Goal: Transaction & Acquisition: Purchase product/service

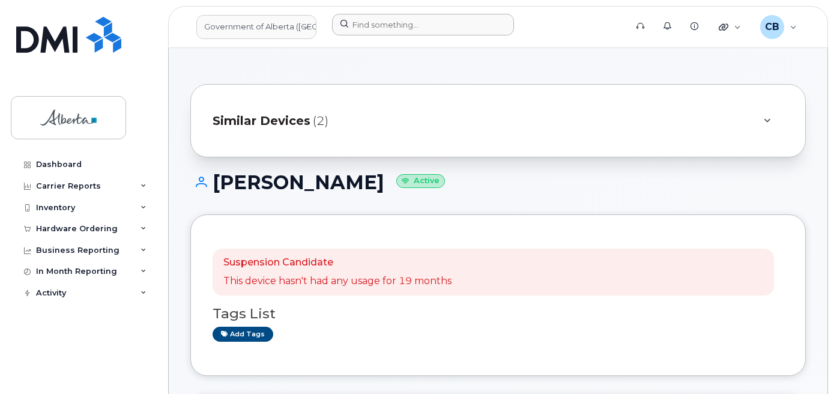
scroll to position [420, 0]
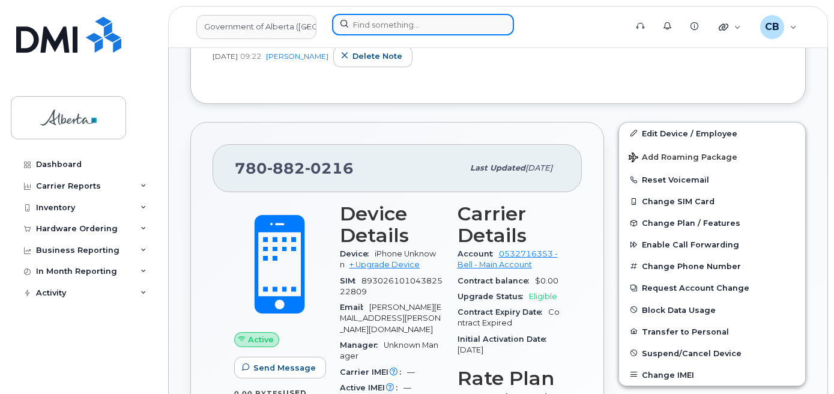
click at [398, 29] on input at bounding box center [423, 25] width 182 height 22
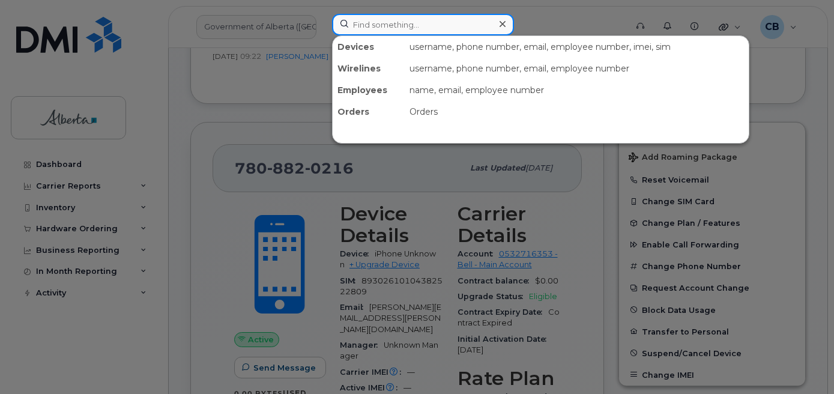
paste input "5873418790"
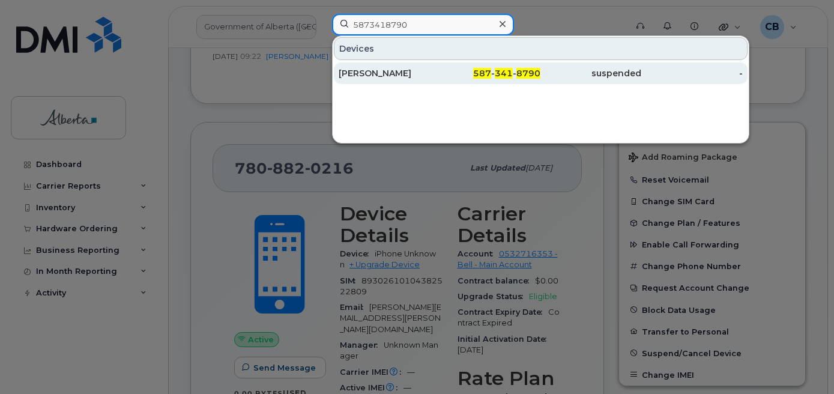
type input "5873418790"
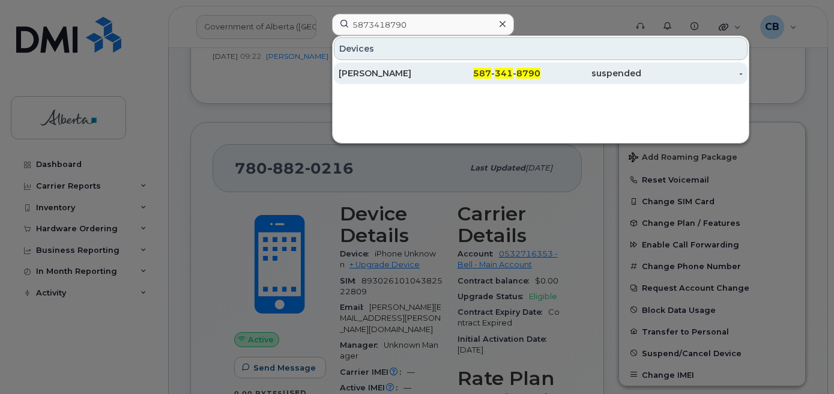
click at [390, 72] on div "Monique Gervaistimmer" at bounding box center [389, 73] width 101 height 12
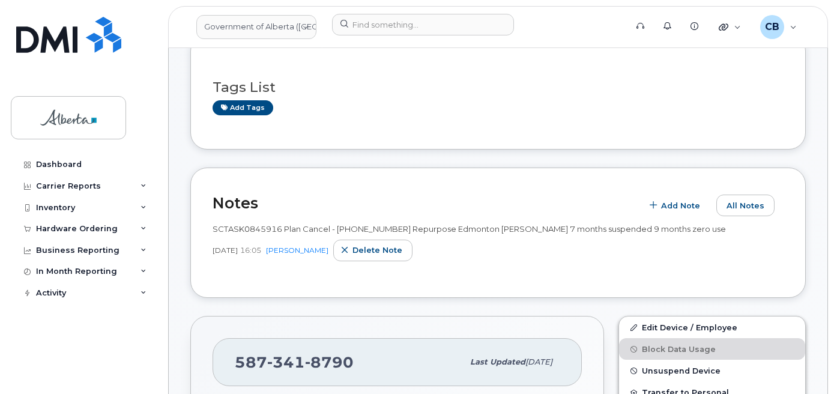
scroll to position [240, 0]
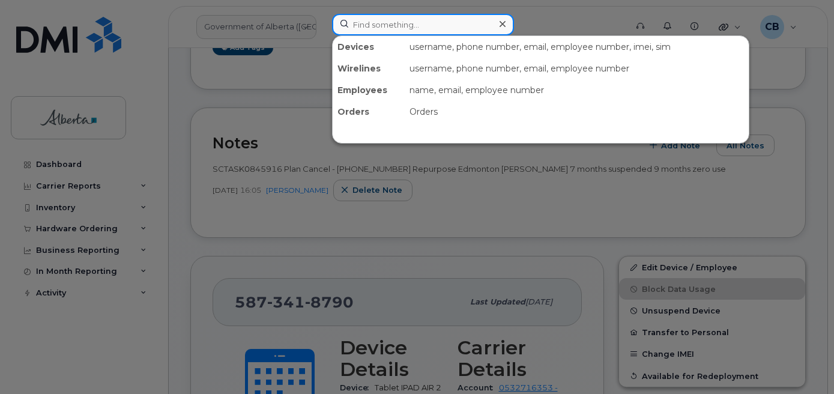
click at [372, 25] on input at bounding box center [423, 25] width 182 height 22
paste input "4033323478"
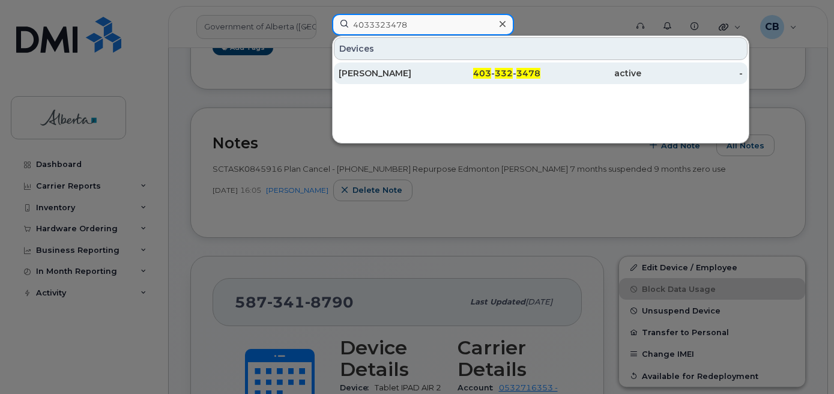
type input "4033323478"
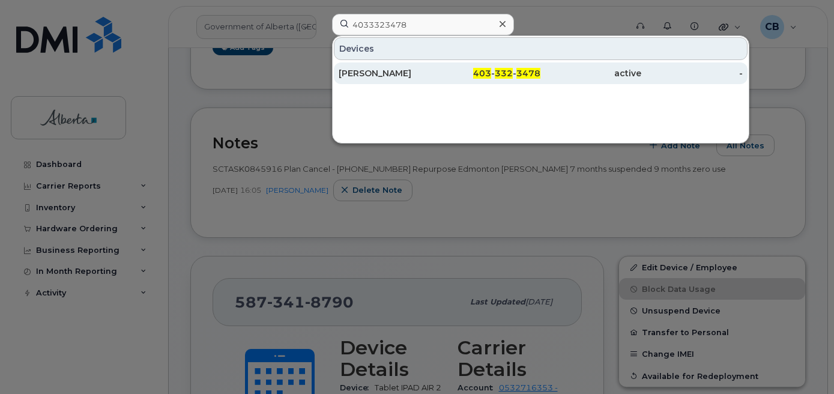
click at [365, 71] on div "[PERSON_NAME]" at bounding box center [389, 73] width 101 height 12
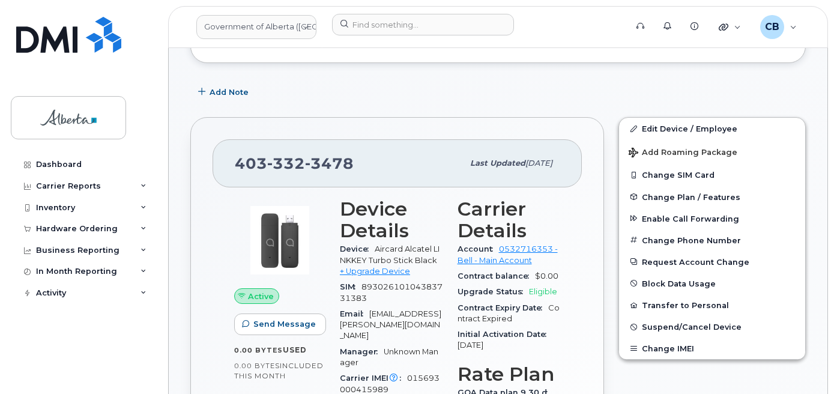
scroll to position [360, 0]
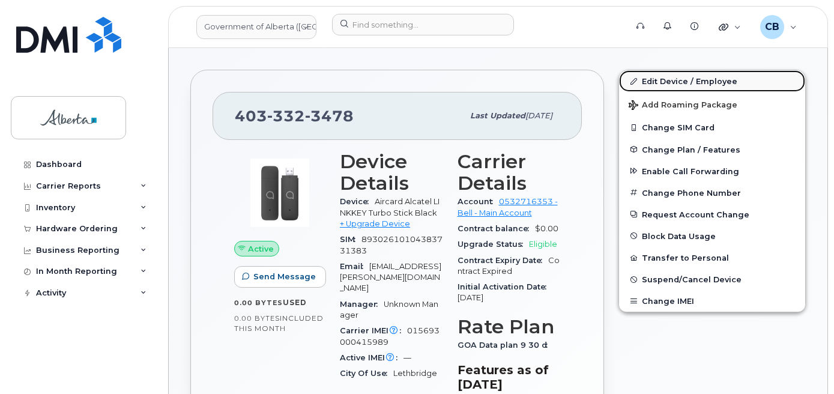
click at [667, 78] on link "Edit Device / Employee" at bounding box center [712, 81] width 186 height 22
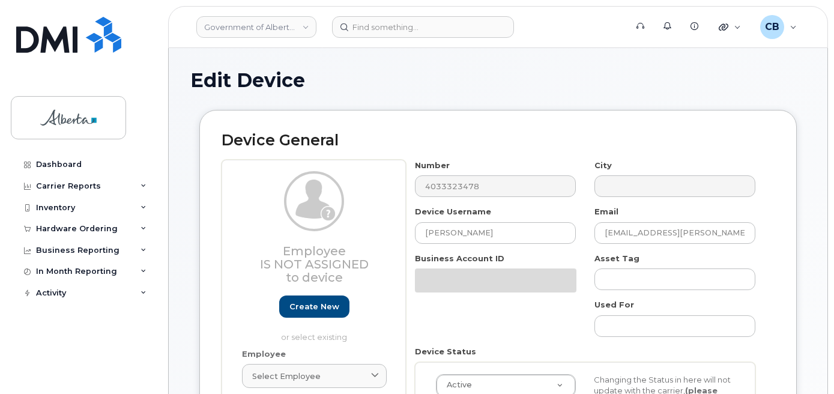
select select "4749740"
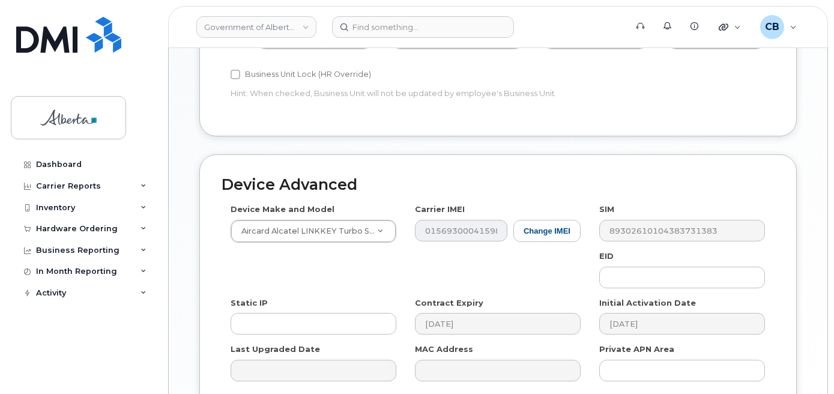
scroll to position [584, 0]
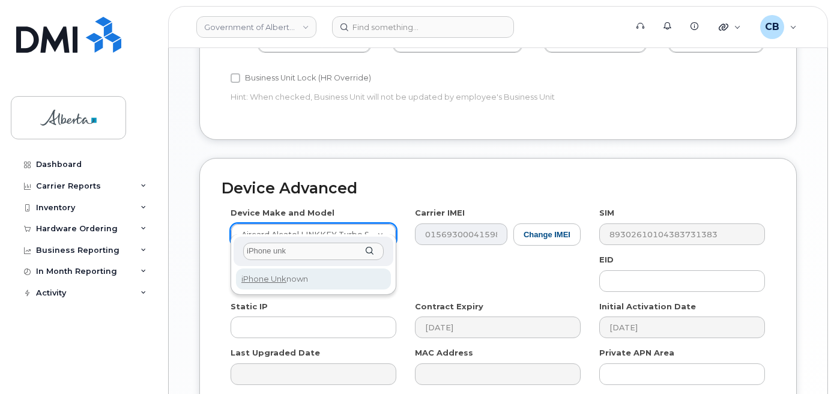
type input "iPhone unk"
select select "185"
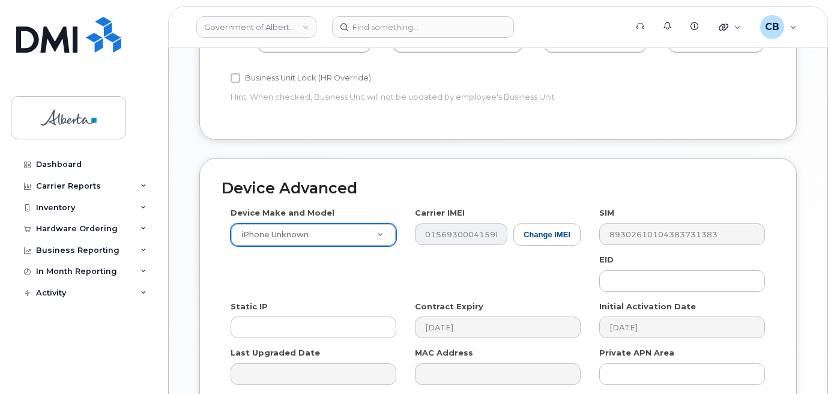
scroll to position [696, 0]
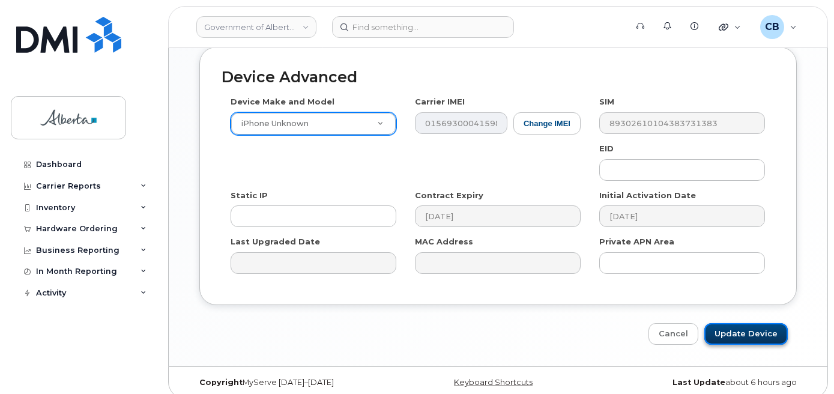
click at [720, 323] on input "Update Device" at bounding box center [746, 334] width 83 height 22
type input "Saving..."
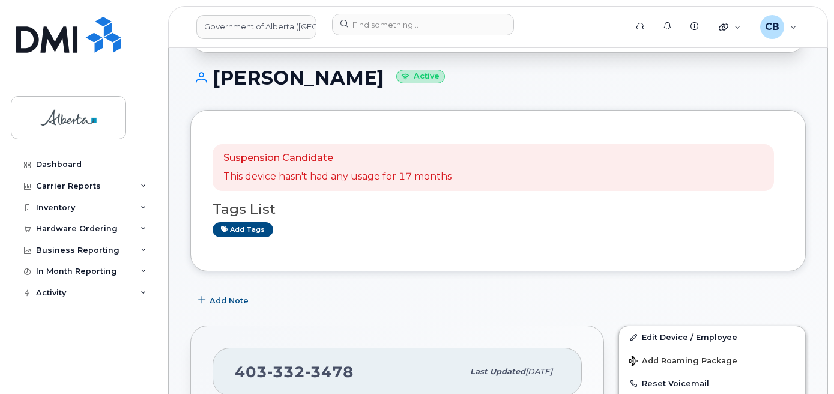
scroll to position [120, 0]
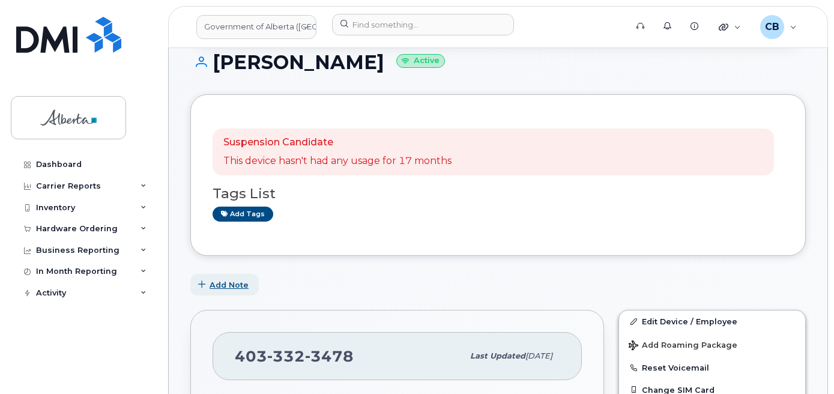
click at [218, 283] on span "Add Note" at bounding box center [229, 284] width 39 height 11
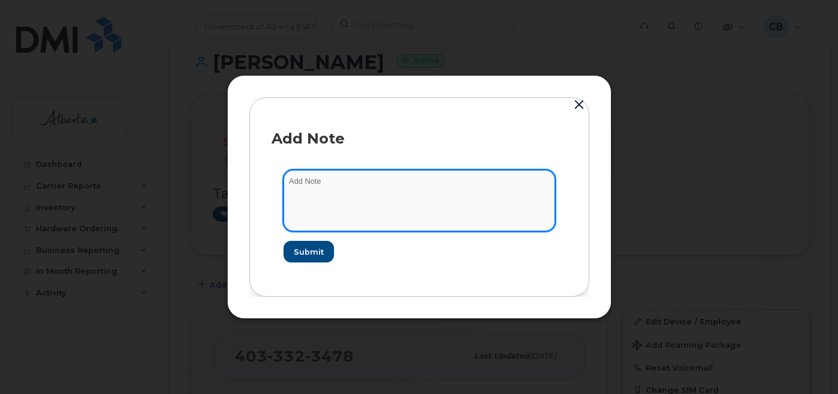
click at [308, 177] on textarea at bounding box center [418, 200] width 271 height 61
paste textarea "SCTASK0846545"
type textarea "SCTASK0846545-changed plan from data to voice and data."
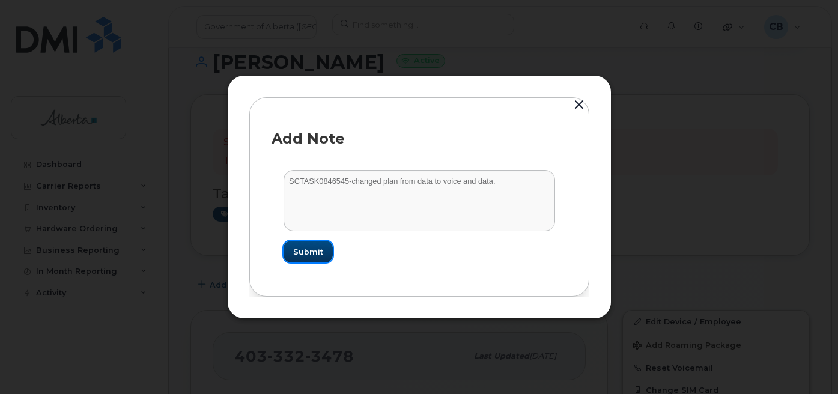
click at [303, 253] on span "Submit" at bounding box center [308, 251] width 30 height 11
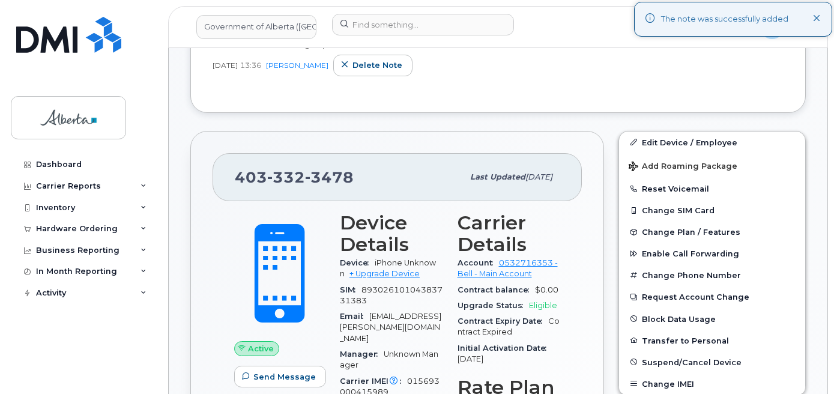
scroll to position [420, 0]
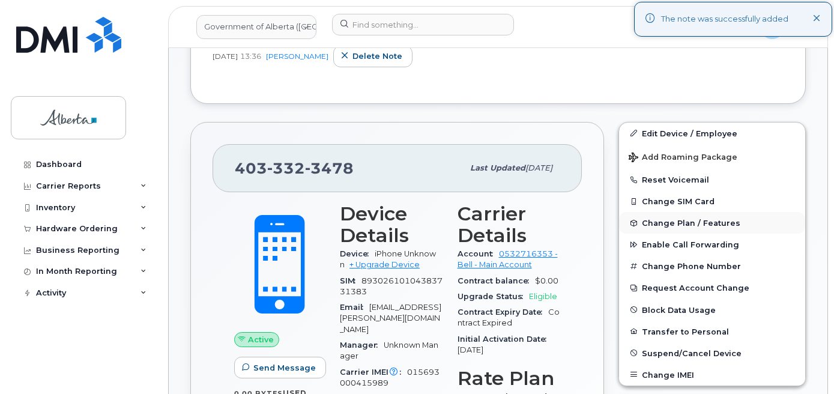
click at [678, 224] on span "Change Plan / Features" at bounding box center [691, 223] width 99 height 9
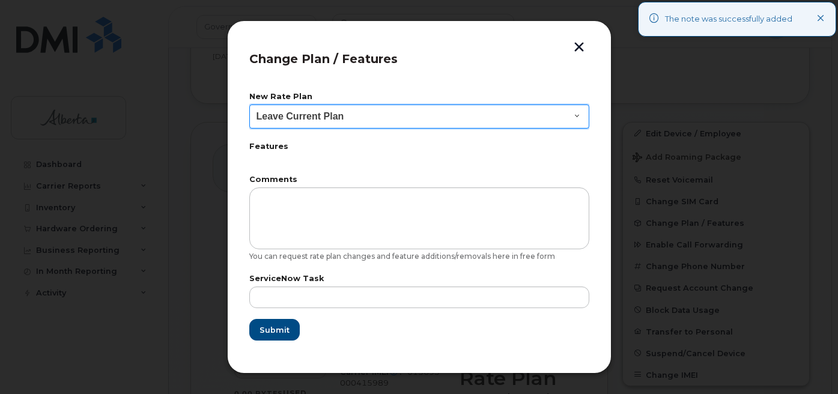
click at [574, 113] on select "Leave Current Plan GOA - Voice Plan 5 GOA Smartphone 14 30D GOA Unlimited Smart…" at bounding box center [419, 117] width 340 height 24
select select "2483362"
click at [249, 105] on select "Leave Current Plan GOA - Voice Plan 5 GOA Smartphone 14 30D GOA Unlimited Smart…" at bounding box center [419, 117] width 340 height 24
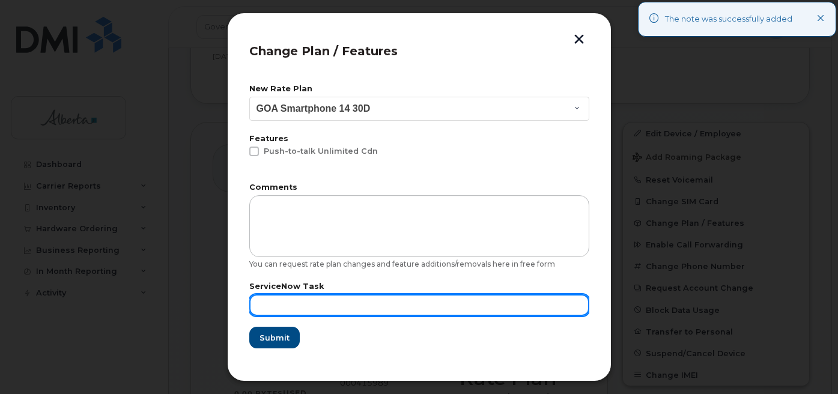
click at [303, 302] on input "text" at bounding box center [419, 305] width 340 height 22
paste input "SCTASK0846545"
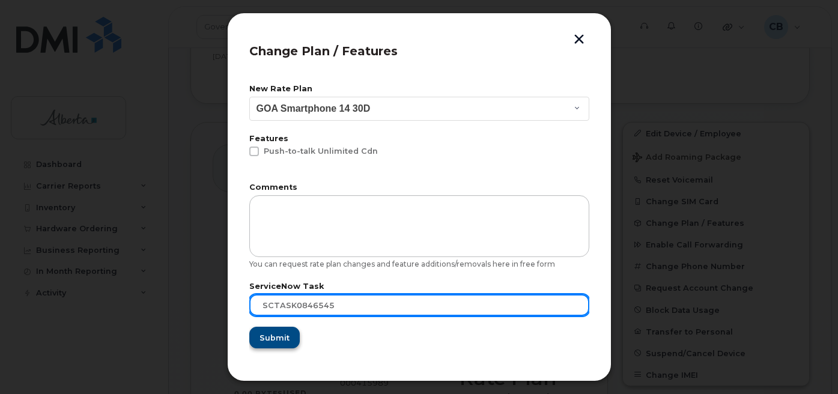
type input "SCTASK0846545"
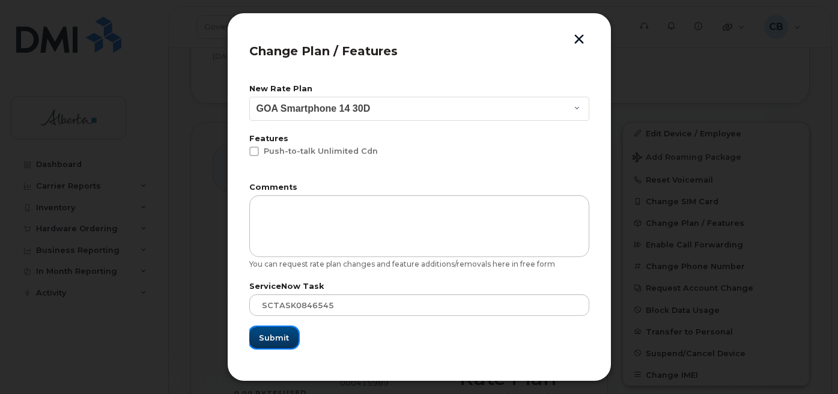
click at [274, 333] on span "Submit" at bounding box center [274, 337] width 30 height 11
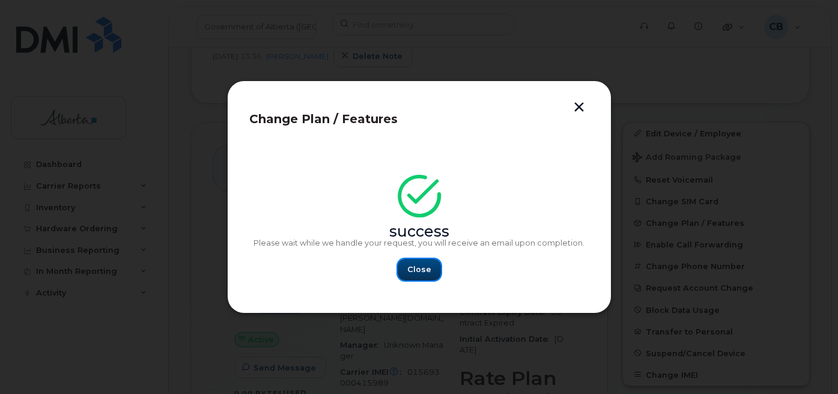
click at [412, 269] on span "Close" at bounding box center [419, 269] width 24 height 11
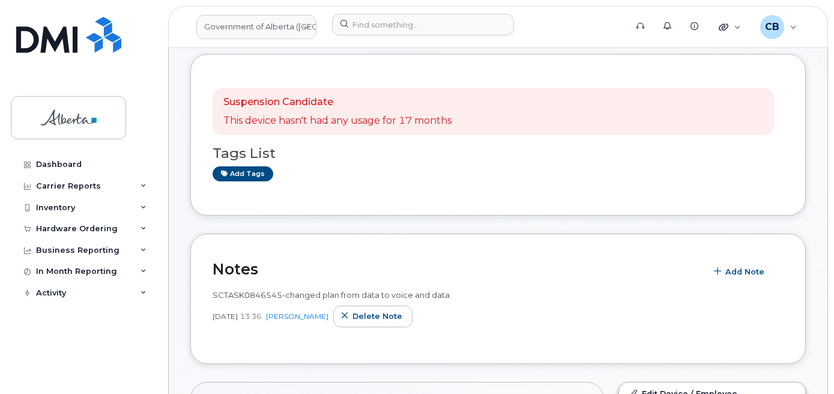
scroll to position [150, 0]
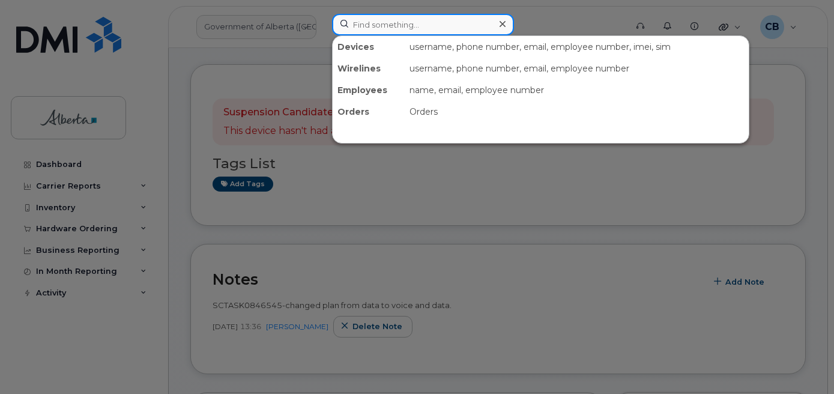
click at [381, 29] on input at bounding box center [423, 25] width 182 height 22
paste input "7802684349"
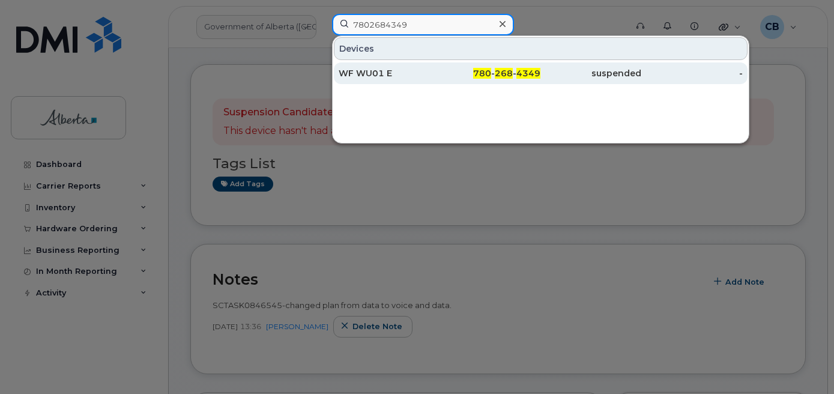
type input "7802684349"
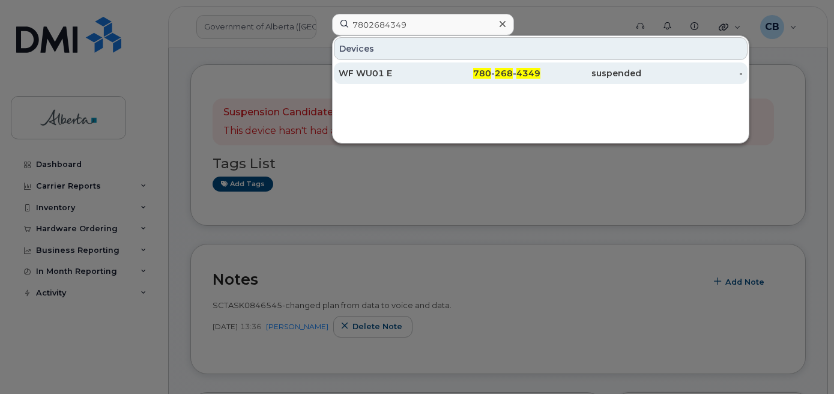
click at [359, 69] on div "WF WU01 E" at bounding box center [389, 73] width 101 height 12
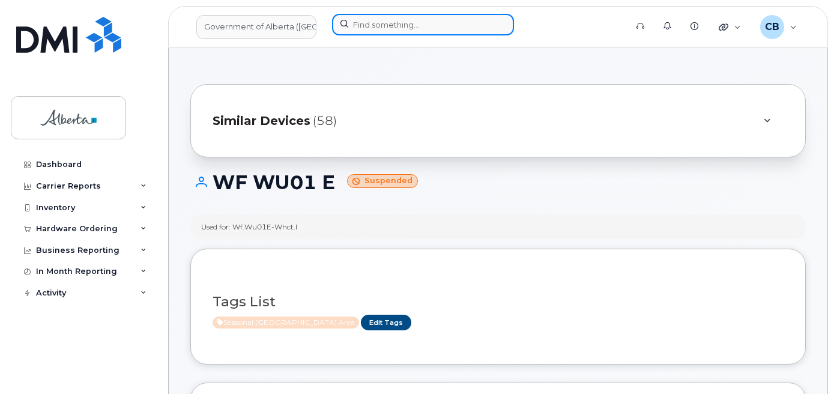
click at [380, 30] on input at bounding box center [423, 25] width 182 height 22
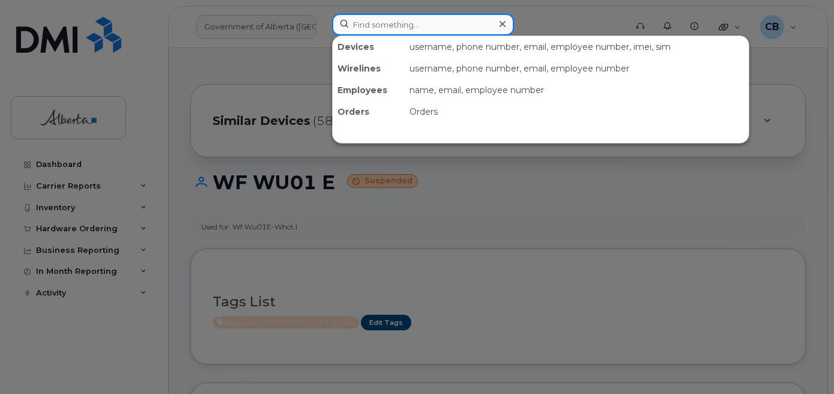
paste input "4038290280"
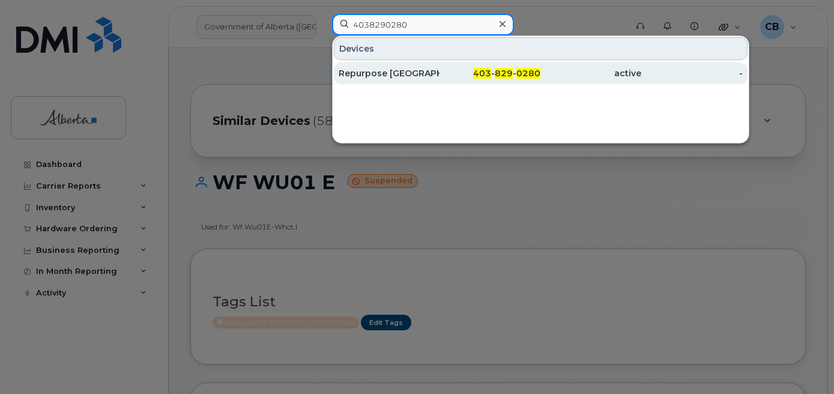
type input "4038290280"
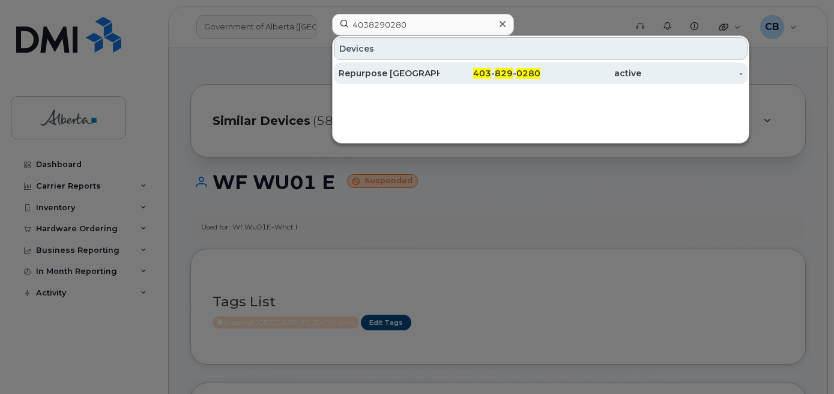
click at [393, 73] on div "Repurpose [GEOGRAPHIC_DATA]" at bounding box center [389, 73] width 101 height 12
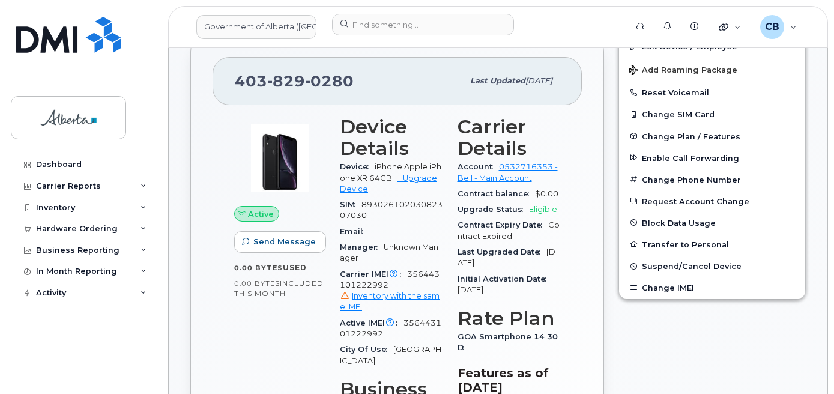
scroll to position [335, 0]
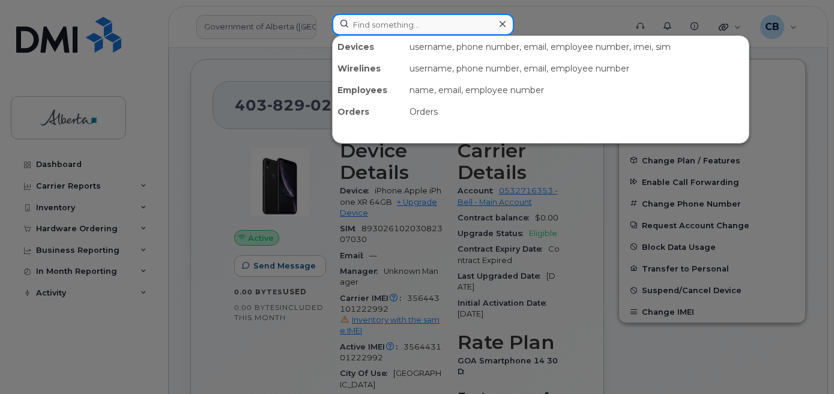
click at [381, 22] on input at bounding box center [423, 25] width 182 height 22
paste input "7802358927"
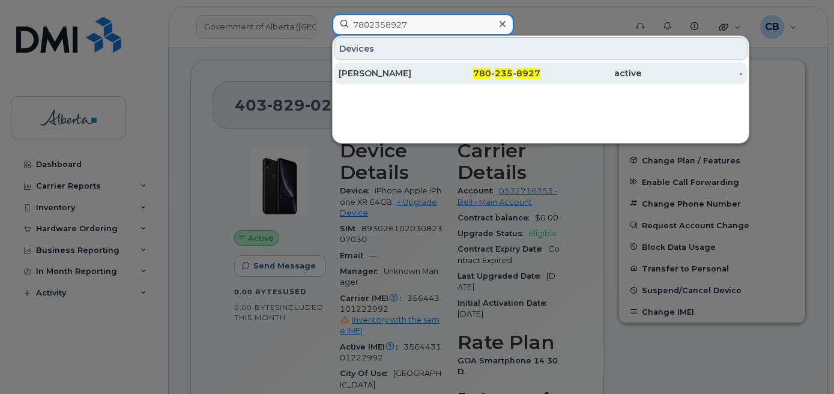
type input "7802358927"
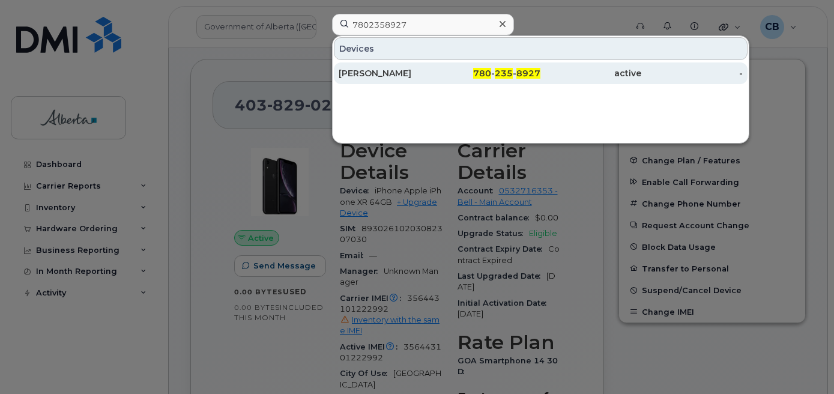
click at [387, 71] on div "Scott B McLeod" at bounding box center [389, 73] width 101 height 12
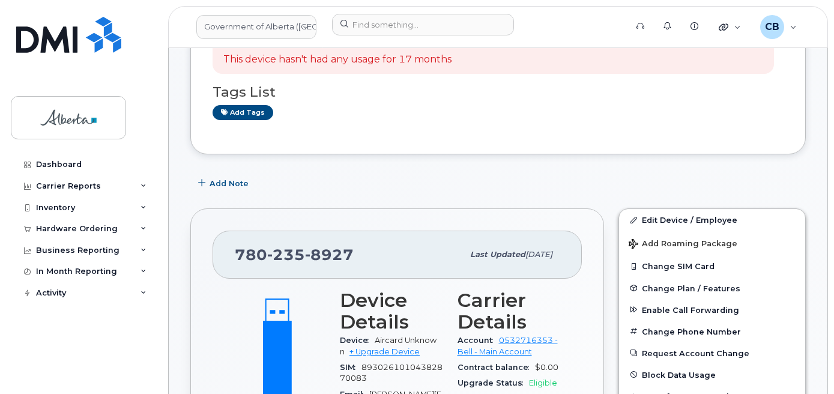
scroll to position [240, 0]
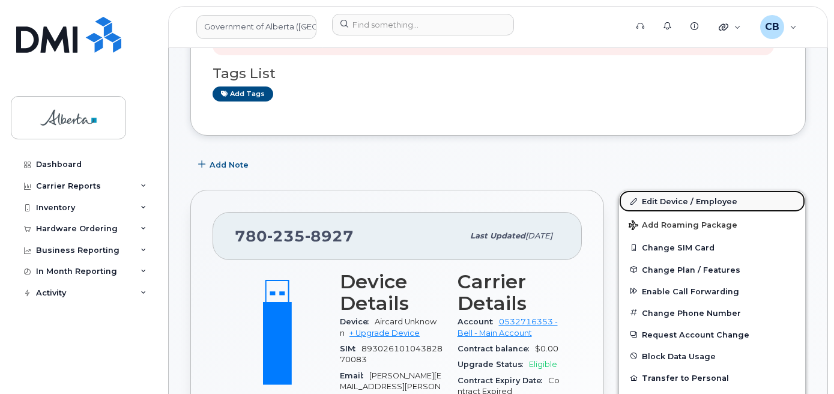
click at [668, 201] on link "Edit Device / Employee" at bounding box center [712, 201] width 186 height 22
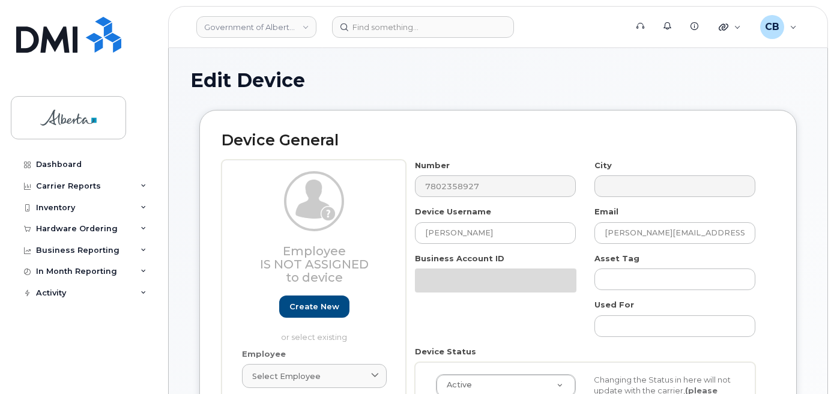
select select "4797682"
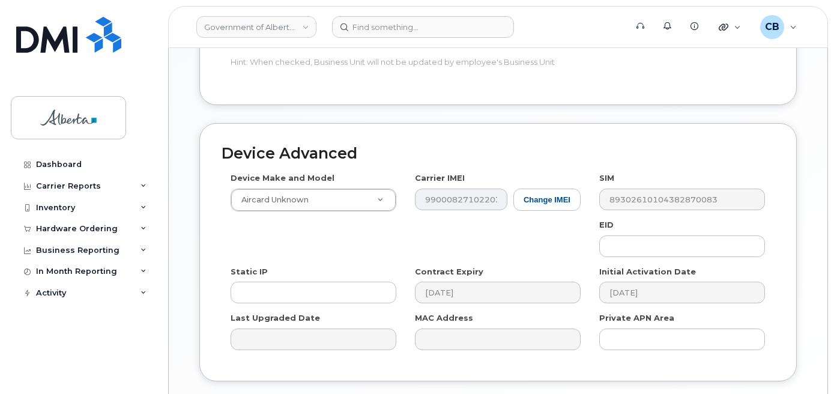
scroll to position [621, 0]
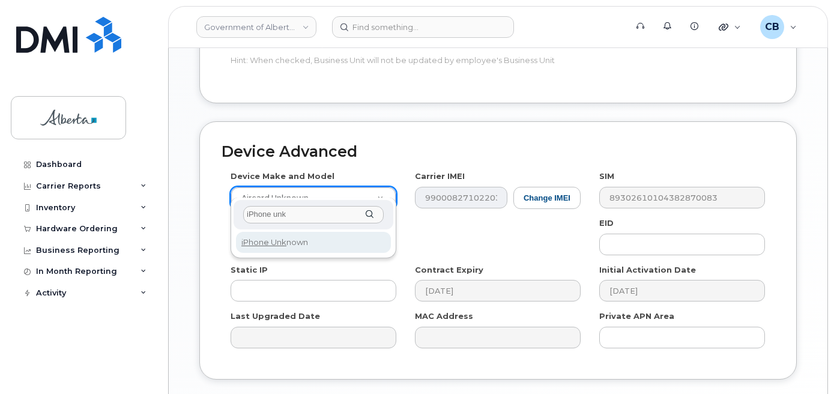
type input "iPhone unk"
select select "185"
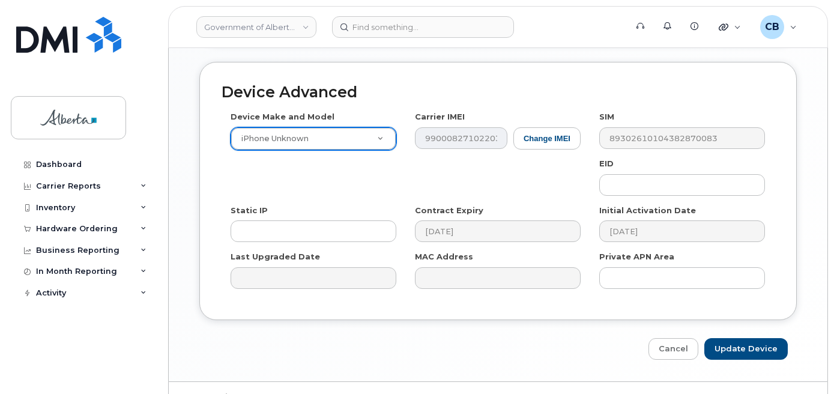
scroll to position [682, 0]
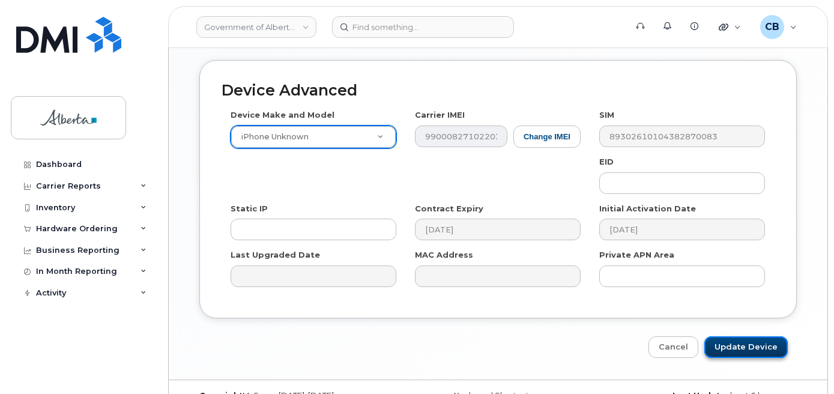
click at [739, 336] on input "Update Device" at bounding box center [746, 347] width 83 height 22
type input "Saving..."
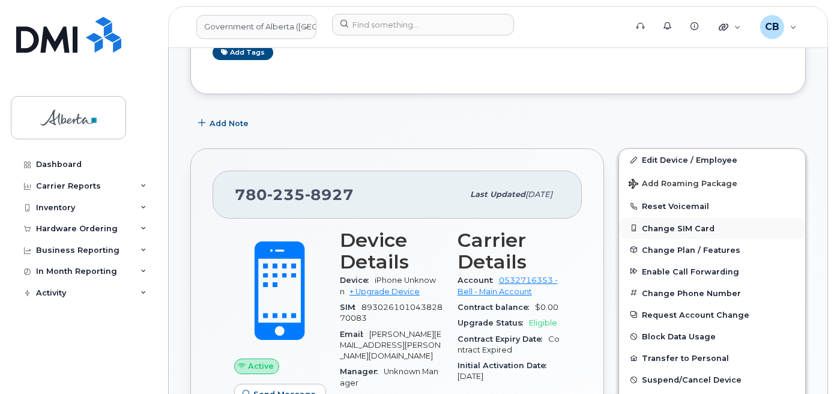
scroll to position [300, 0]
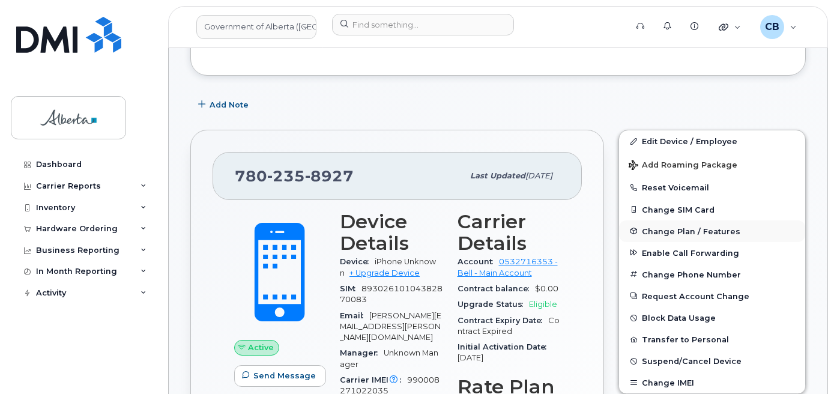
click at [681, 228] on span "Change Plan / Features" at bounding box center [691, 230] width 99 height 9
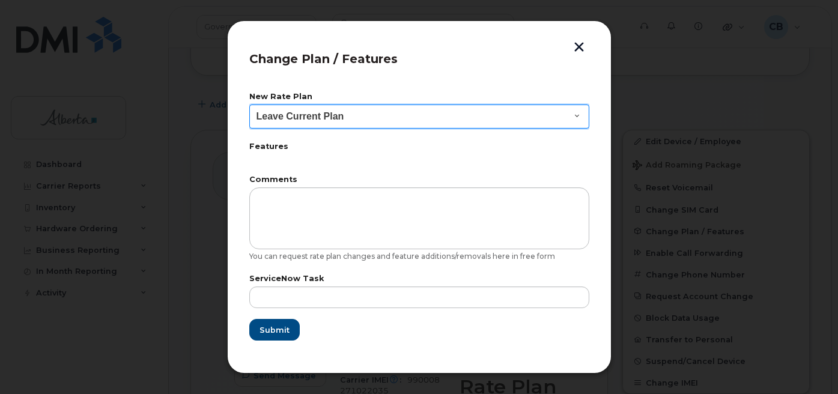
click at [568, 111] on select "Leave Current Plan GOA - Voice Plan 5 GOA Smartphone 14 30D GOA Unlimited Smart…" at bounding box center [419, 117] width 340 height 24
select select "2483362"
click at [249, 105] on select "Leave Current Plan GOA - Voice Plan 5 GOA Smartphone 14 30D GOA Unlimited Smart…" at bounding box center [419, 117] width 340 height 24
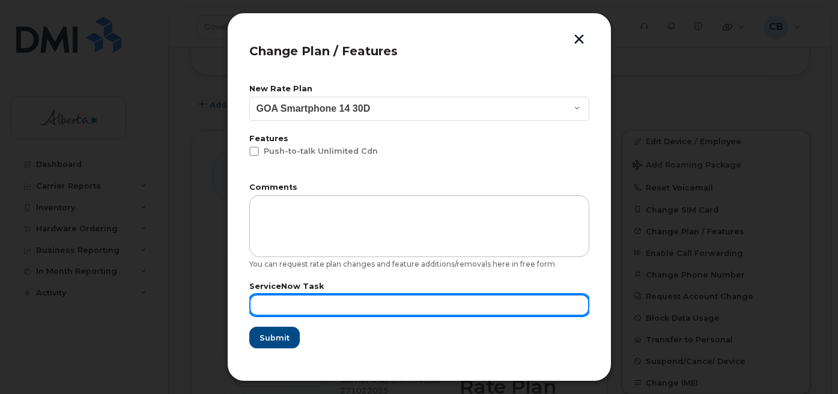
click at [283, 304] on input "text" at bounding box center [419, 305] width 340 height 22
paste input "SCTASK0846673"
type input "SCTASK0846673"
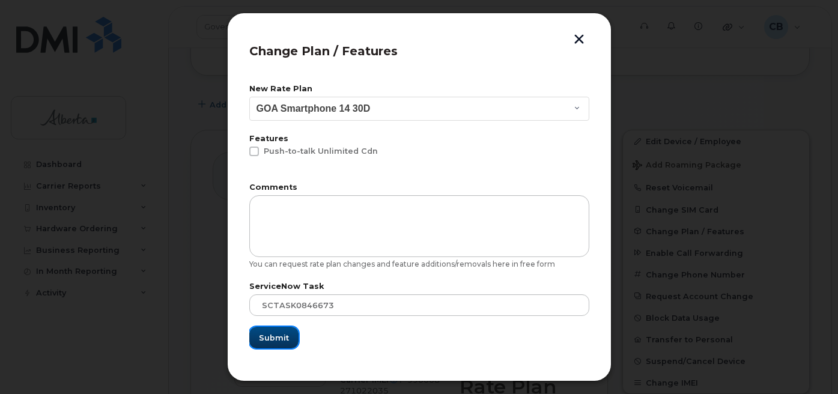
click at [272, 336] on span "Submit" at bounding box center [274, 337] width 30 height 11
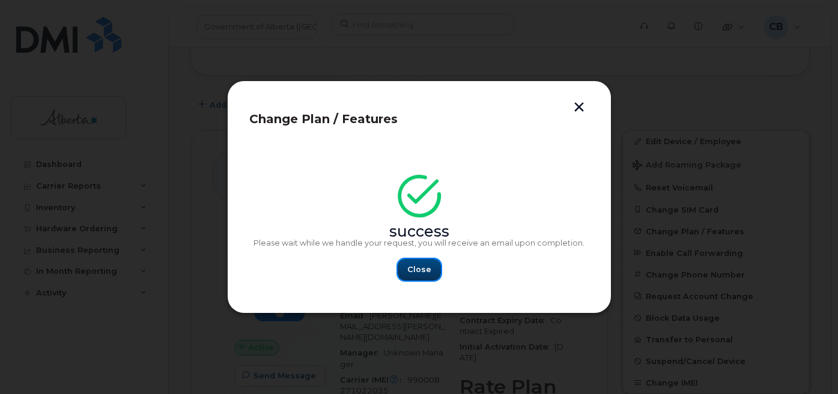
click at [419, 266] on span "Close" at bounding box center [419, 269] width 24 height 11
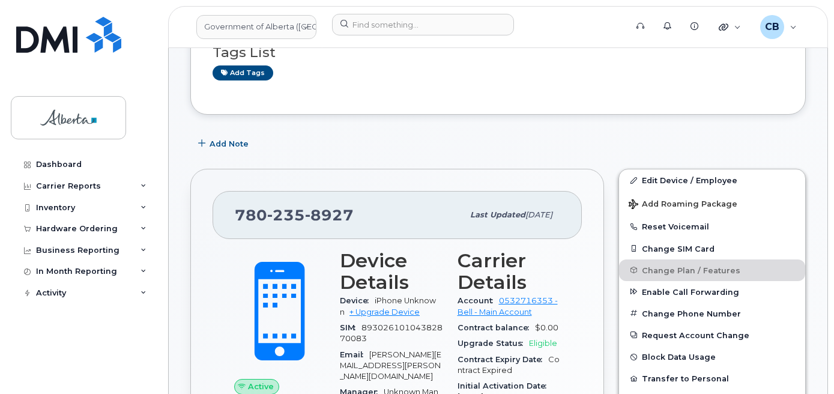
scroll to position [240, 0]
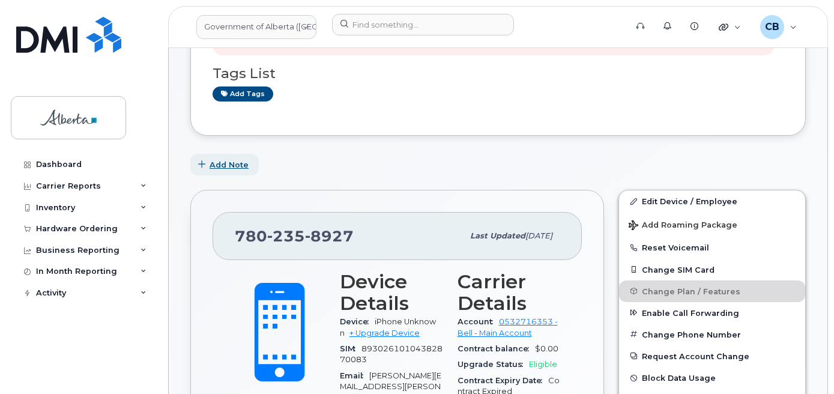
click at [217, 162] on span "Add Note" at bounding box center [229, 164] width 39 height 11
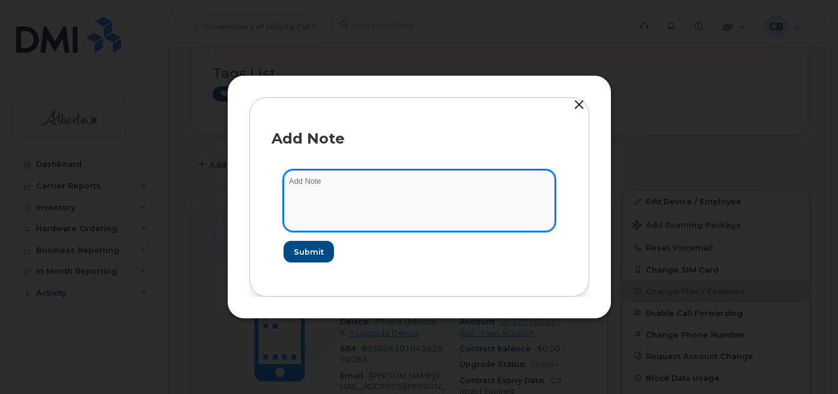
click at [295, 181] on textarea at bounding box center [418, 200] width 271 height 61
paste textarea "SCTASK0846673"
type textarea "SCTASK0846673-changed plan from data to voice and data."
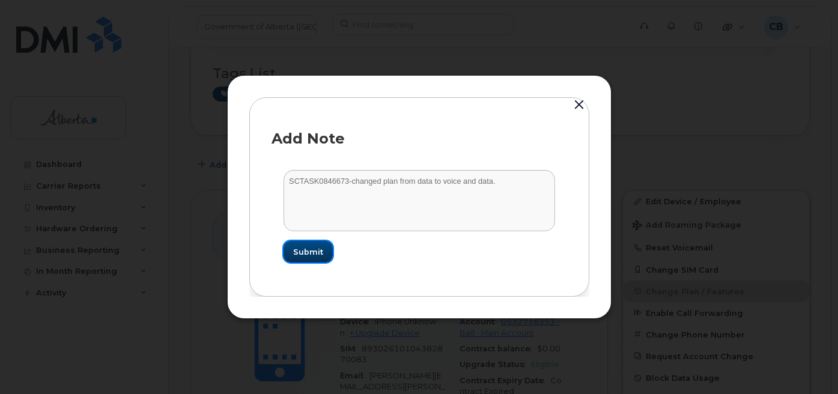
click at [304, 249] on span "Submit" at bounding box center [308, 251] width 30 height 11
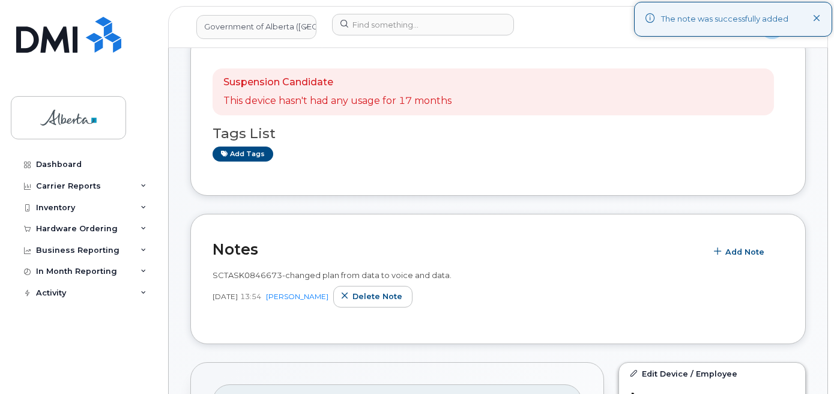
scroll to position [120, 0]
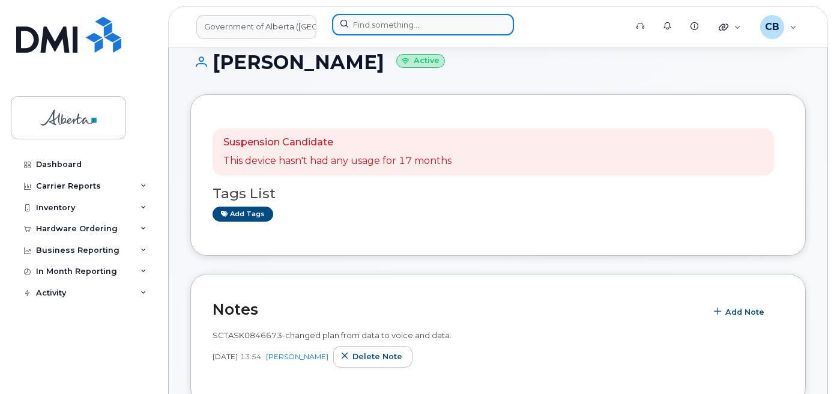
click at [366, 24] on input at bounding box center [423, 25] width 182 height 22
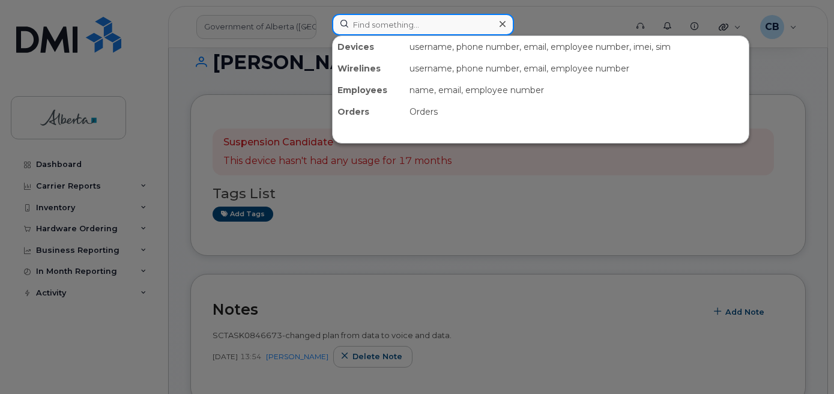
paste input "7808821204"
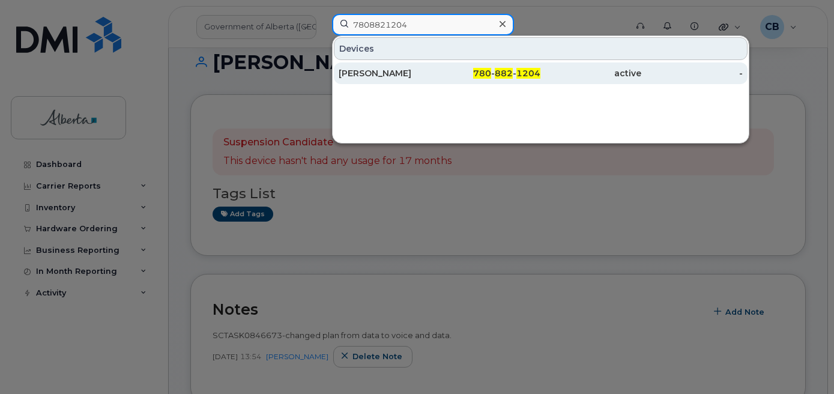
type input "7808821204"
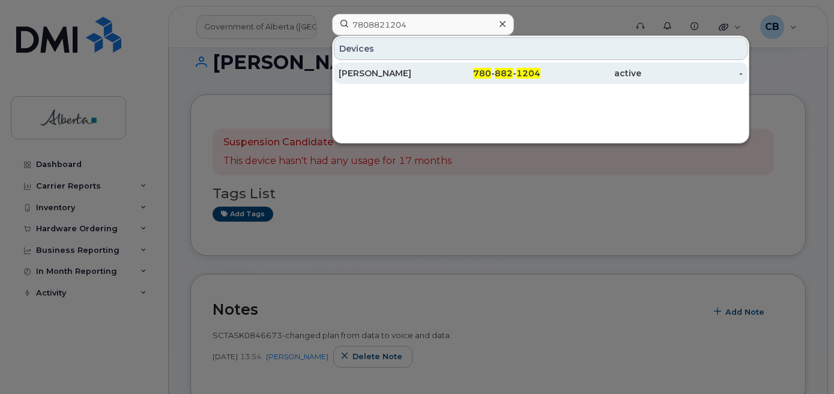
click at [380, 74] on div "[PERSON_NAME]" at bounding box center [389, 73] width 101 height 12
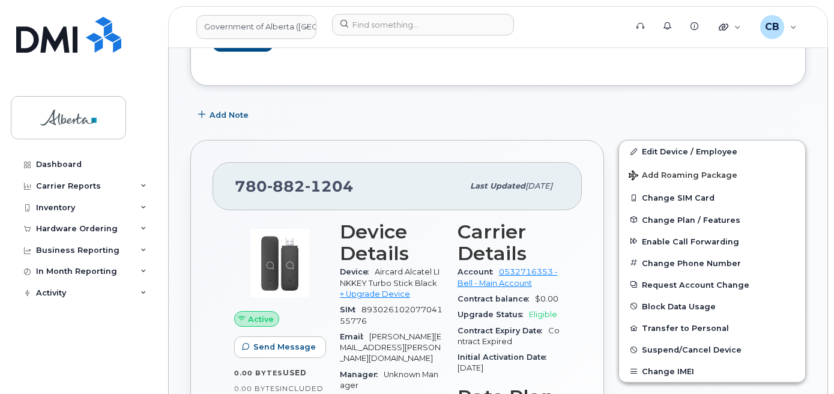
scroll to position [300, 0]
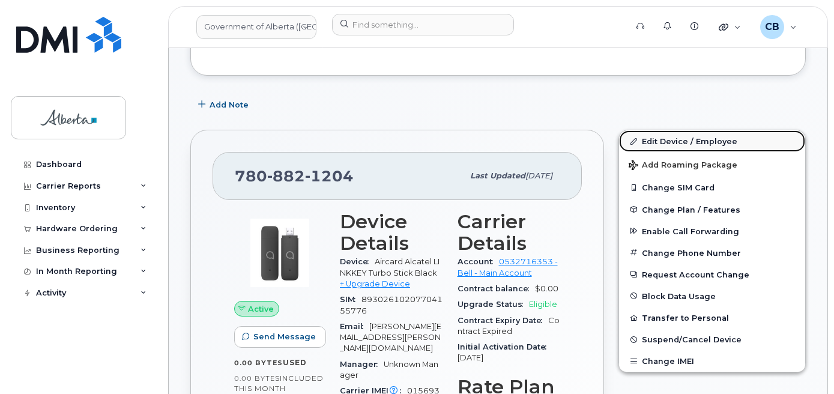
click at [665, 142] on link "Edit Device / Employee" at bounding box center [712, 141] width 186 height 22
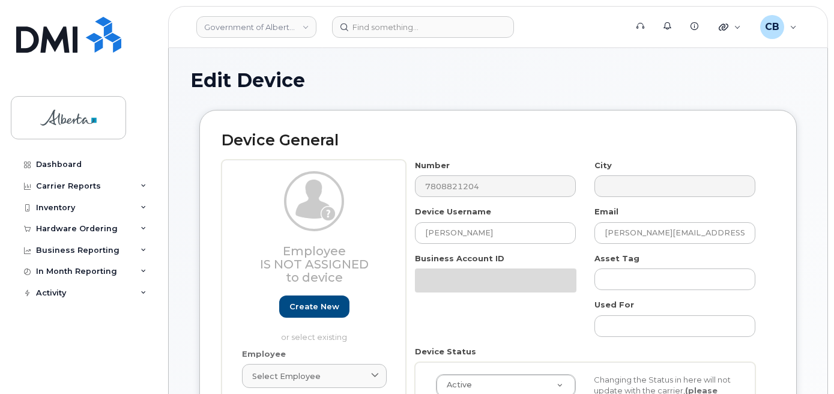
select select "4749731"
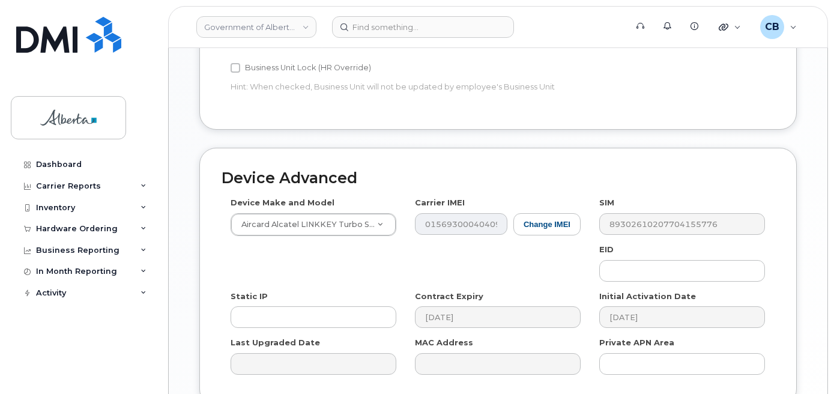
scroll to position [610, 0]
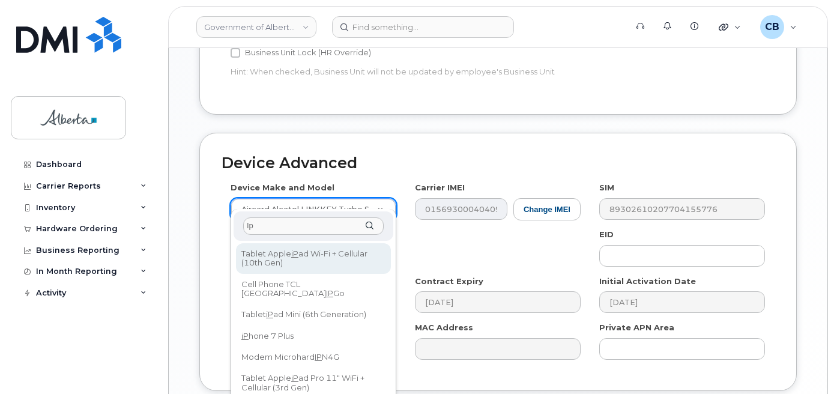
type input "I"
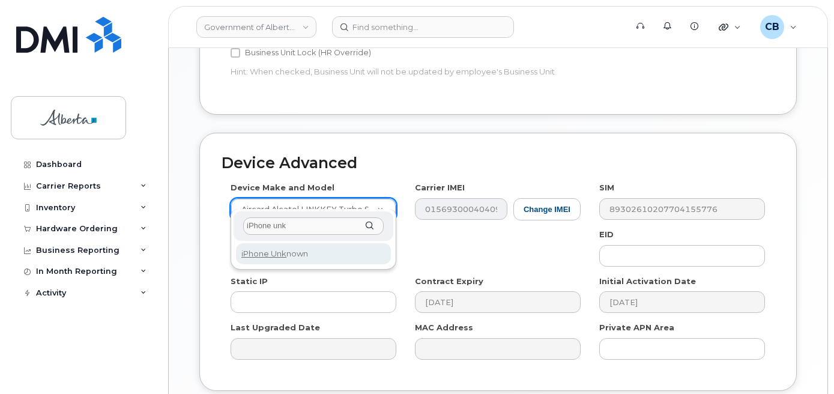
type input "iPhone unk"
select select "185"
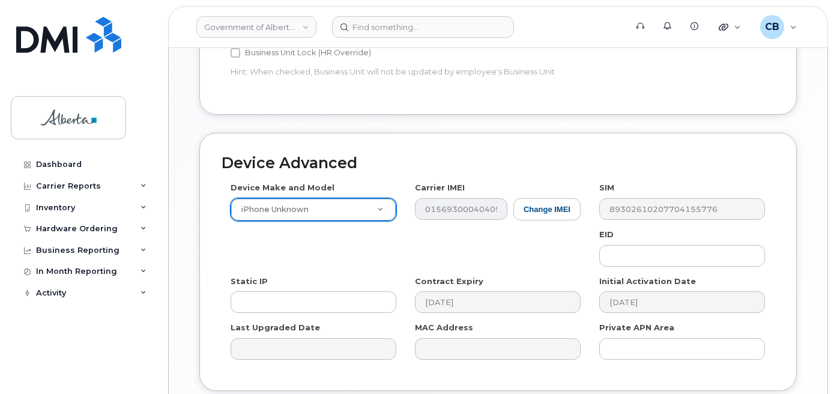
scroll to position [696, 0]
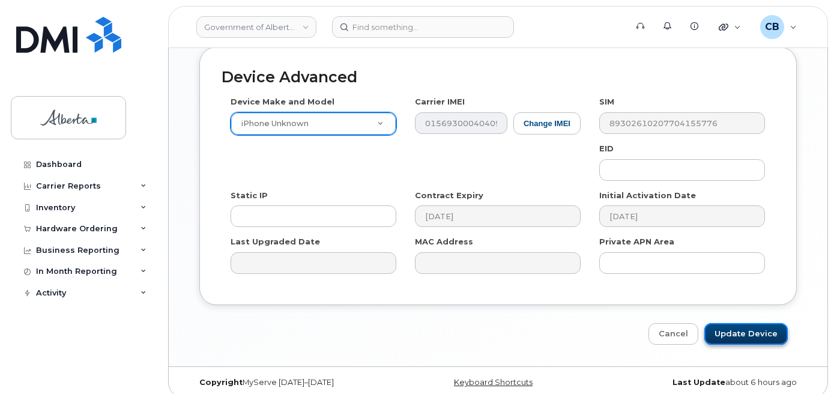
click at [729, 324] on input "Update Device" at bounding box center [746, 334] width 83 height 22
type input "Saving..."
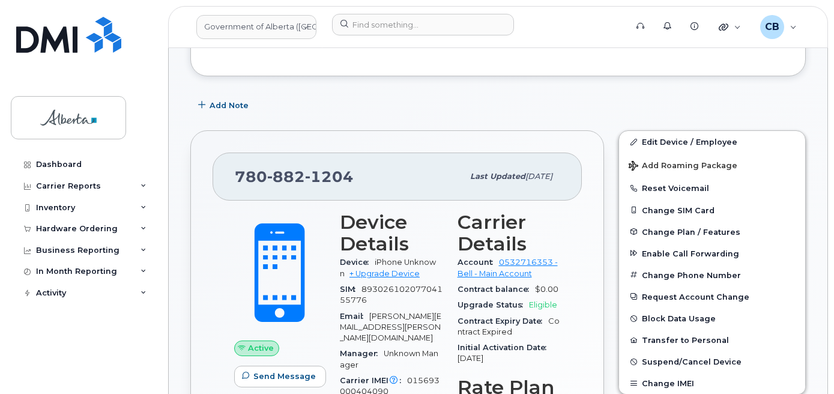
scroll to position [300, 0]
click at [679, 228] on span "Change Plan / Features" at bounding box center [691, 230] width 99 height 9
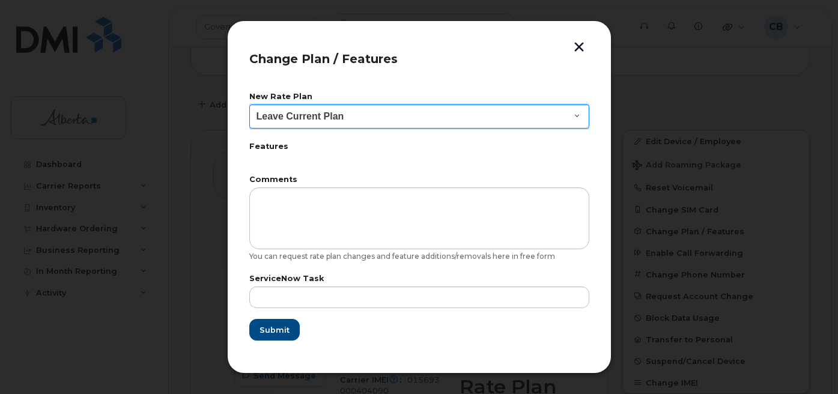
click at [572, 114] on select "Leave Current Plan GOA - Voice Plan 5 GOA Smartphone 14 30D GOA Unlimited Smart…" at bounding box center [419, 117] width 340 height 24
select select "2483362"
click at [249, 105] on select "Leave Current Plan GOA - Voice Plan 5 GOA Smartphone 14 30D GOA Unlimited Smart…" at bounding box center [419, 117] width 340 height 24
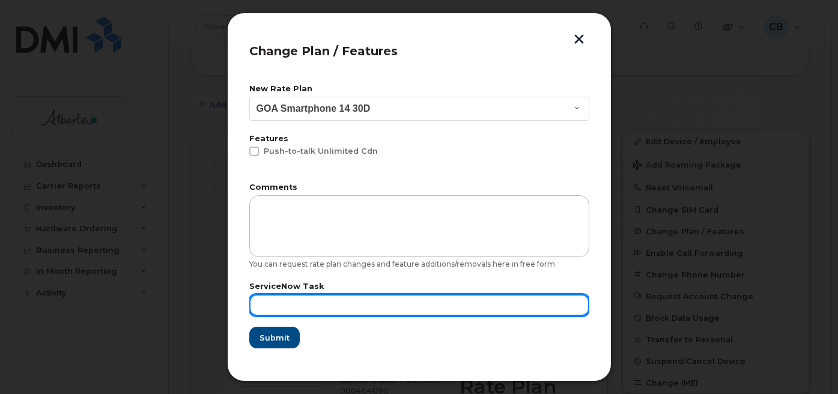
click at [280, 300] on input "text" at bounding box center [419, 305] width 340 height 22
paste input "SCTASK0842316"
type input "SCTASK0842316"
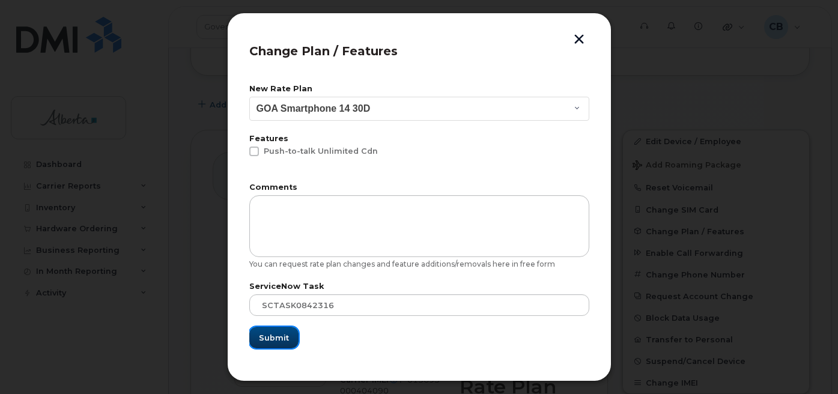
click at [287, 338] on span "Submit" at bounding box center [274, 337] width 30 height 11
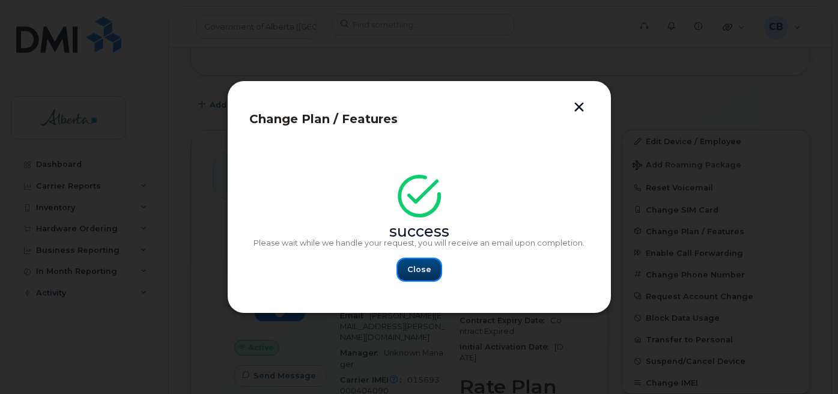
click at [407, 268] on button "Close" at bounding box center [419, 270] width 43 height 22
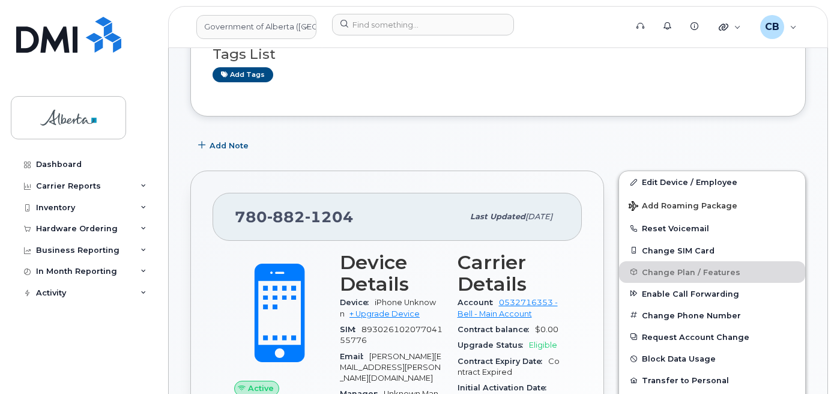
scroll to position [240, 0]
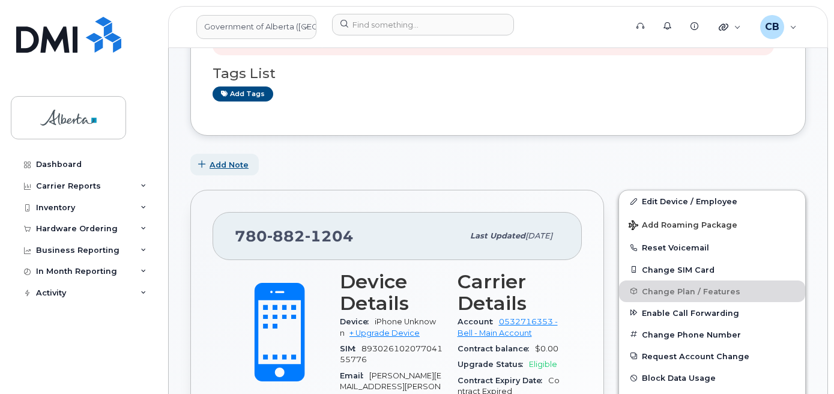
click at [232, 166] on span "Add Note" at bounding box center [229, 164] width 39 height 11
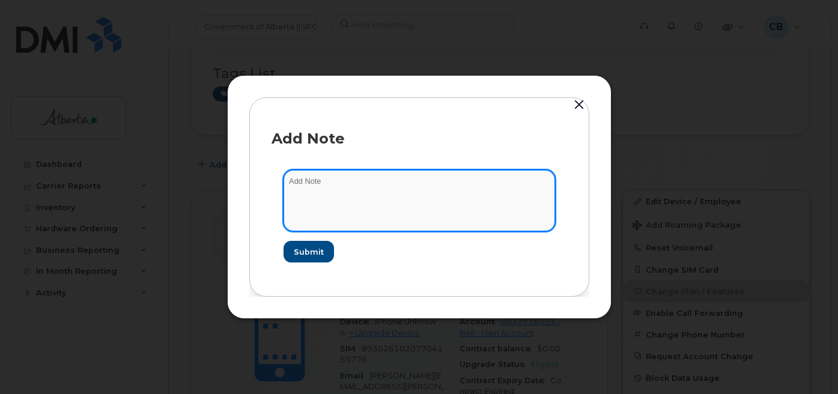
click at [309, 186] on textarea at bounding box center [418, 200] width 271 height 61
paste textarea "SCTASK0842316"
type textarea "SCTASK0842316-changed plan from data to voice and data."
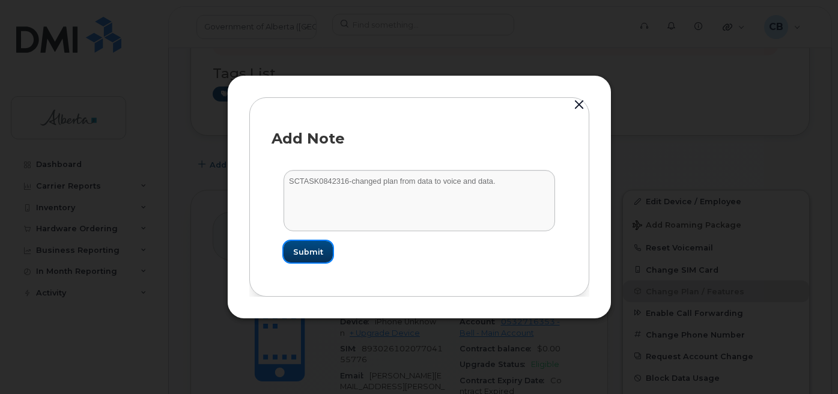
click at [305, 249] on span "Submit" at bounding box center [308, 251] width 30 height 11
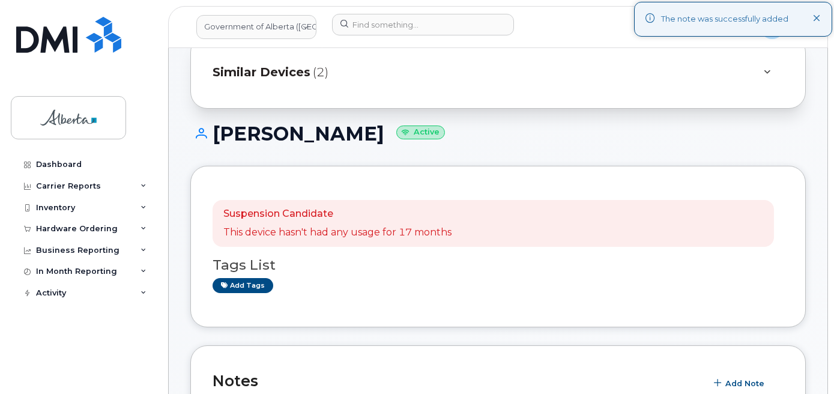
scroll to position [0, 0]
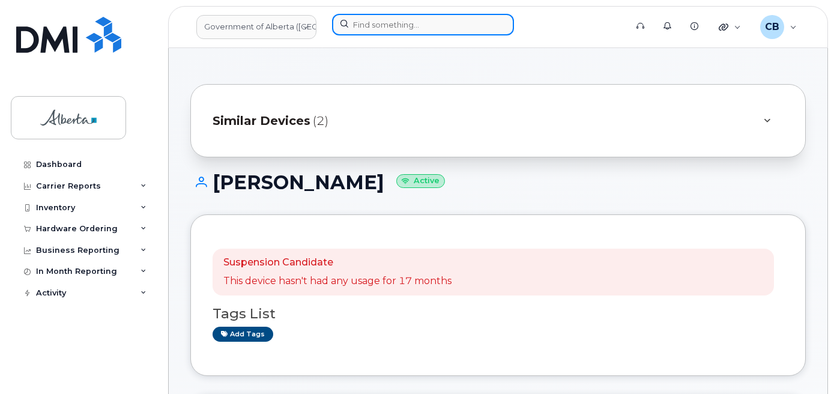
click at [416, 25] on input at bounding box center [423, 25] width 182 height 22
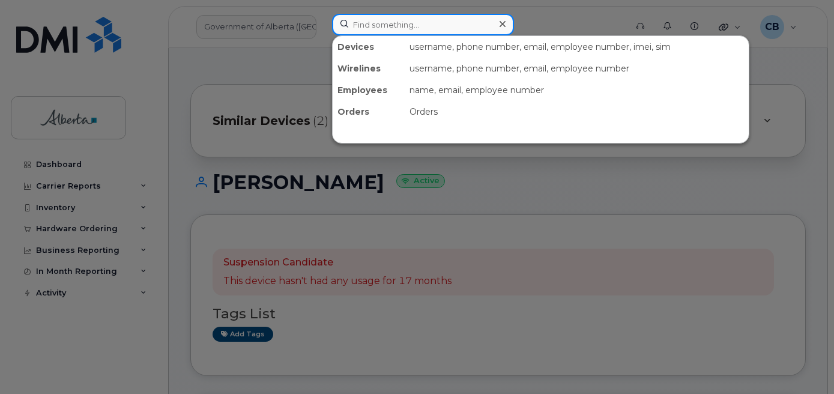
paste input "7808821204"
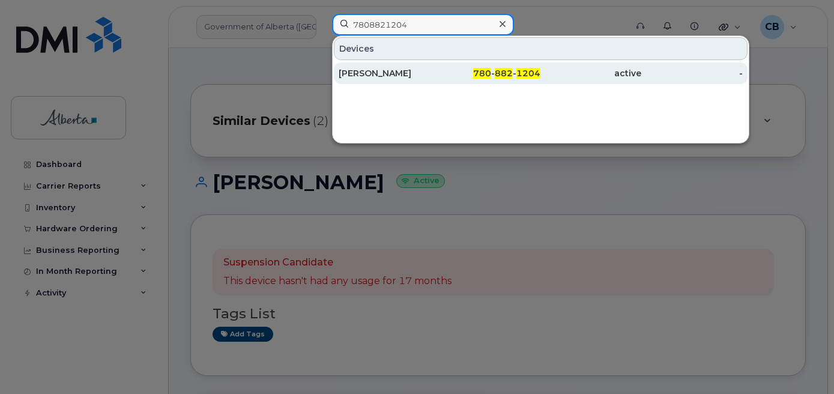
type input "7808821204"
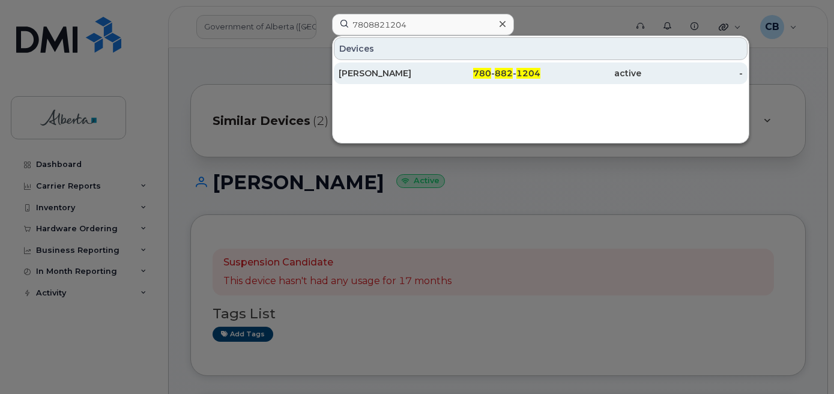
click at [401, 70] on div "Melissa Dahlgren" at bounding box center [389, 73] width 101 height 12
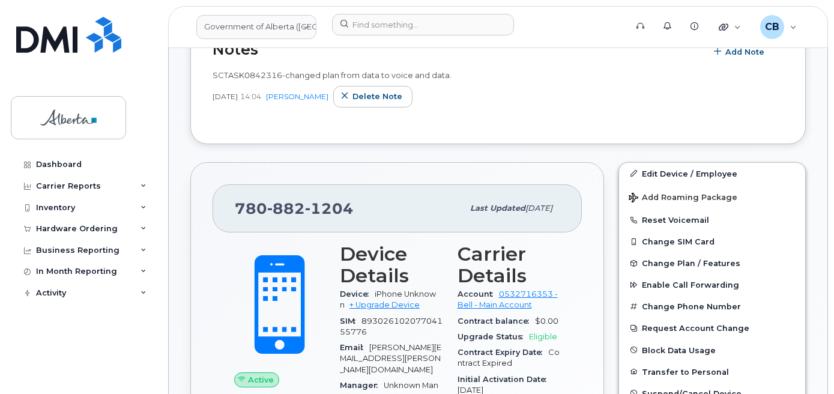
scroll to position [426, 0]
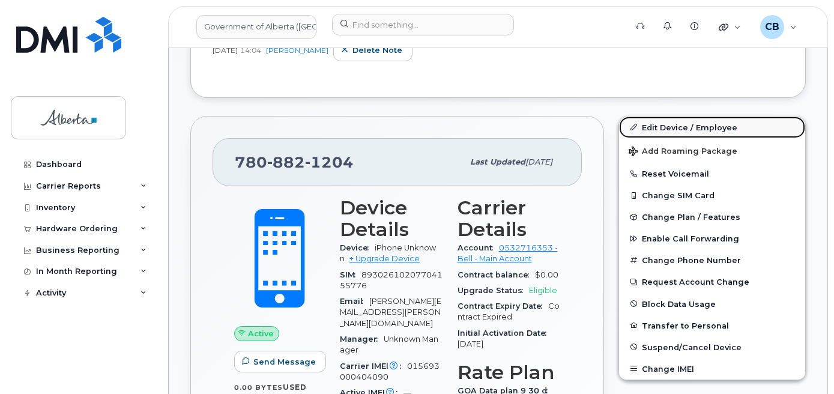
click at [680, 130] on link "Edit Device / Employee" at bounding box center [712, 128] width 186 height 22
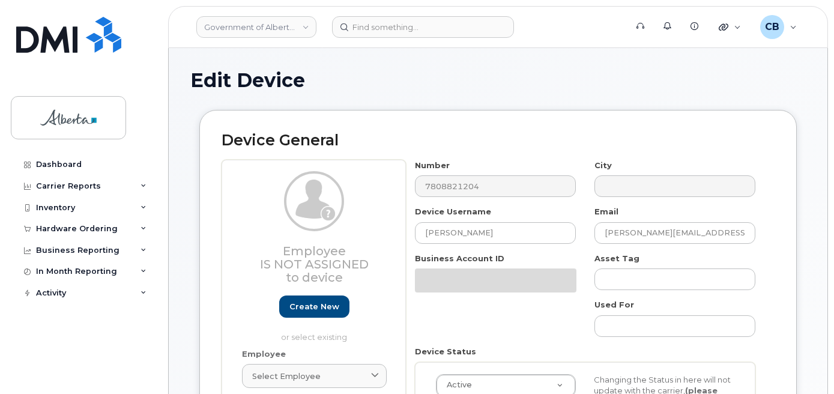
select select "4749731"
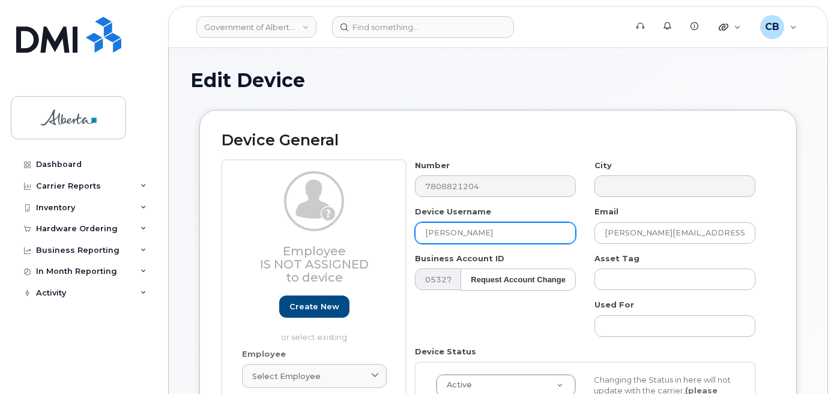
click at [441, 237] on input "[PERSON_NAME]" at bounding box center [495, 233] width 161 height 22
paste input "[PERSON_NAME]"
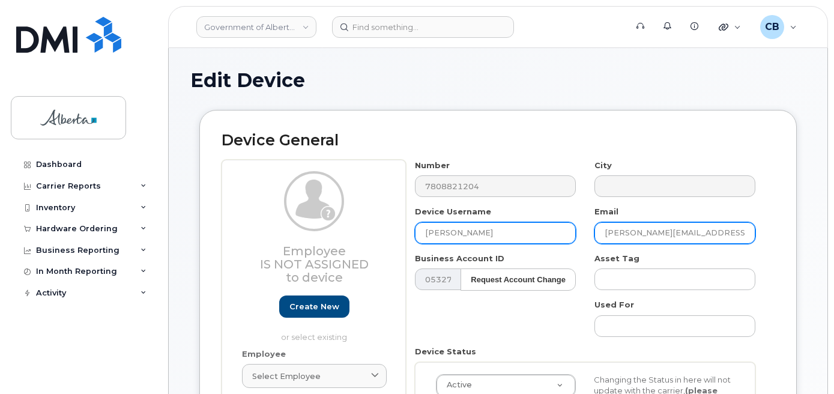
type input "[PERSON_NAME]"
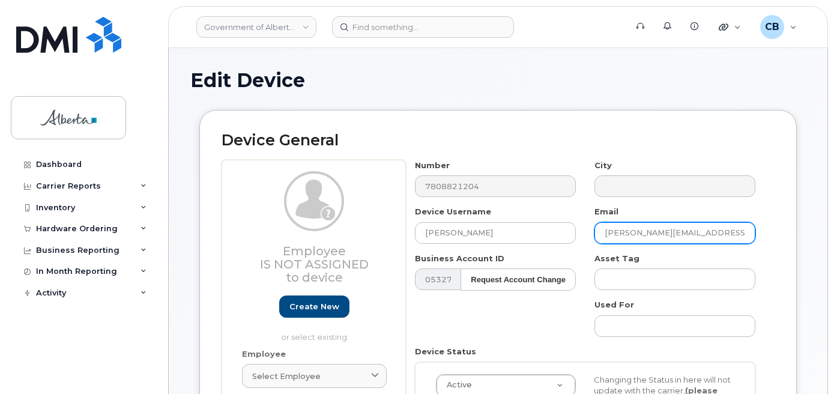
drag, startPoint x: 670, startPoint y: 231, endPoint x: 602, endPoint y: 227, distance: 68.6
click at [602, 227] on input "melissa.dahlgren@gov.ab.ca" at bounding box center [675, 233] width 161 height 22
paste input "[PERSON_NAME]"
click at [641, 232] on input "Amanda Pinard@gov.ab.ca" at bounding box center [675, 233] width 161 height 22
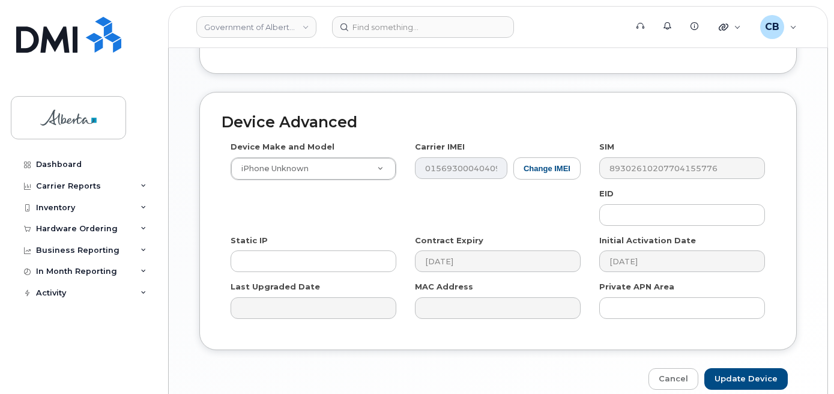
scroll to position [665, 0]
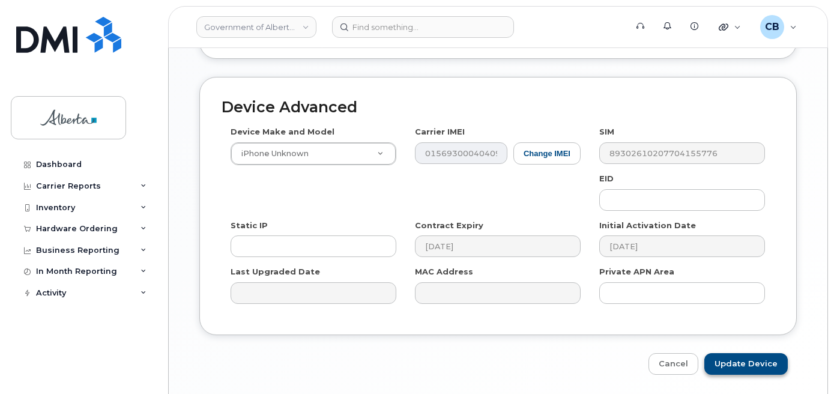
type input "[PERSON_NAME][EMAIL_ADDRESS][PERSON_NAME][DOMAIN_NAME]"
click at [731, 353] on input "Update Device" at bounding box center [746, 364] width 83 height 22
type input "Saving..."
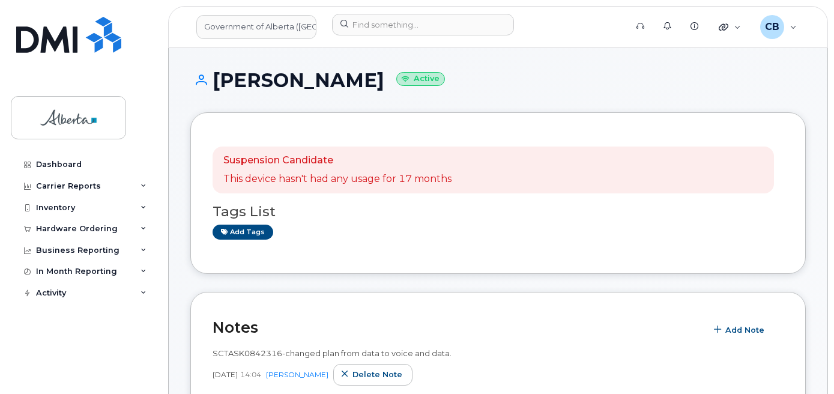
scroll to position [60, 0]
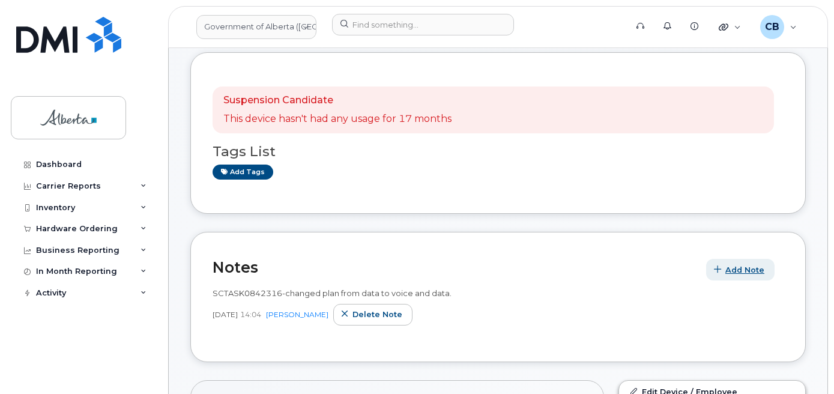
click at [748, 266] on span "Add Note" at bounding box center [745, 269] width 39 height 11
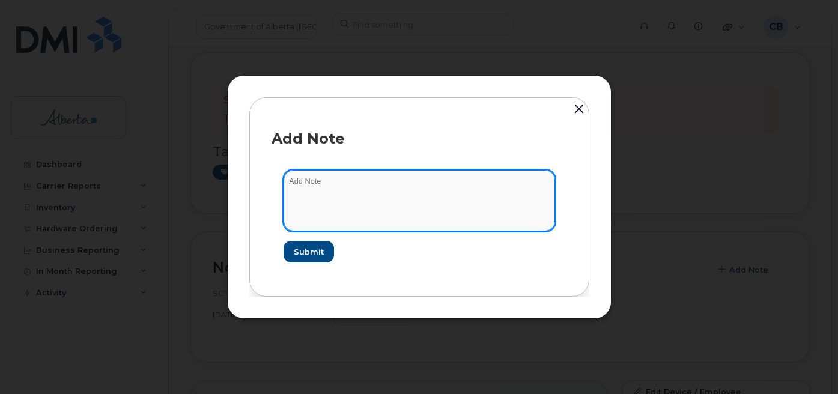
click at [315, 183] on textarea at bounding box center [418, 200] width 271 height 61
paste textarea "SCTASK0842316 7808821204 DO NOT DELETE - BEING REASSIGNED to [PERSON_NAME]. Pre…"
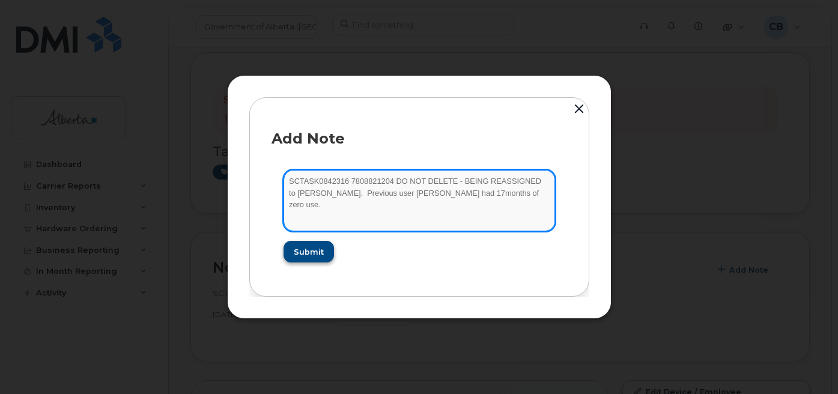
type textarea "SCTASK0842316 7808821204 DO NOT DELETE - BEING REASSIGNED to [PERSON_NAME]. Pre…"
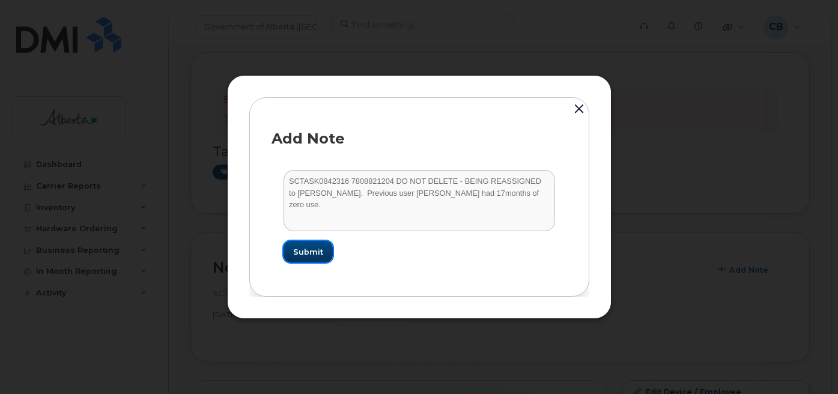
click at [318, 249] on span "Submit" at bounding box center [308, 251] width 30 height 11
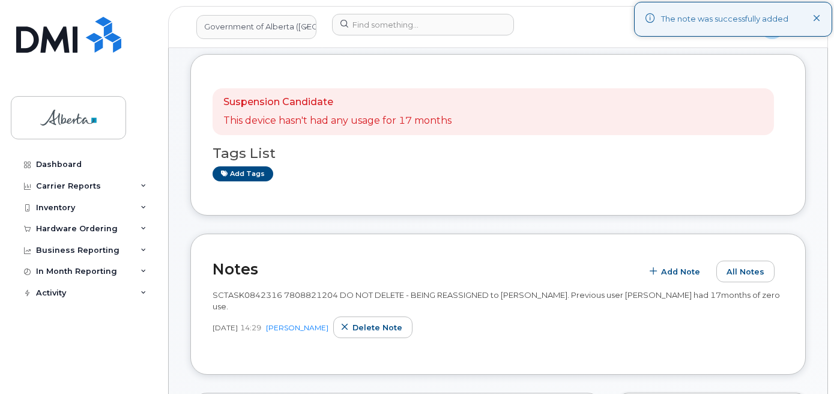
scroll to position [0, 0]
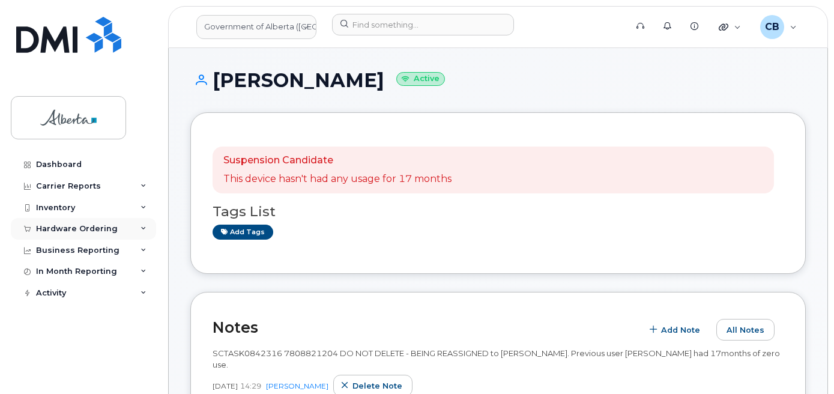
click at [61, 228] on div "Hardware Ordering" at bounding box center [77, 229] width 82 height 10
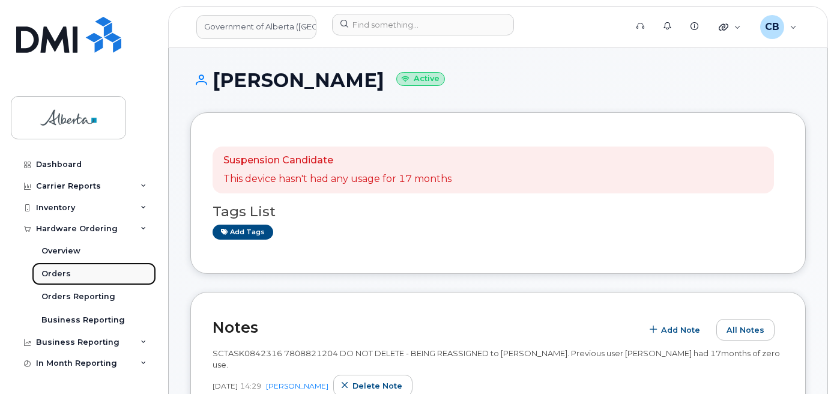
click at [55, 274] on div "Orders" at bounding box center [55, 273] width 29 height 11
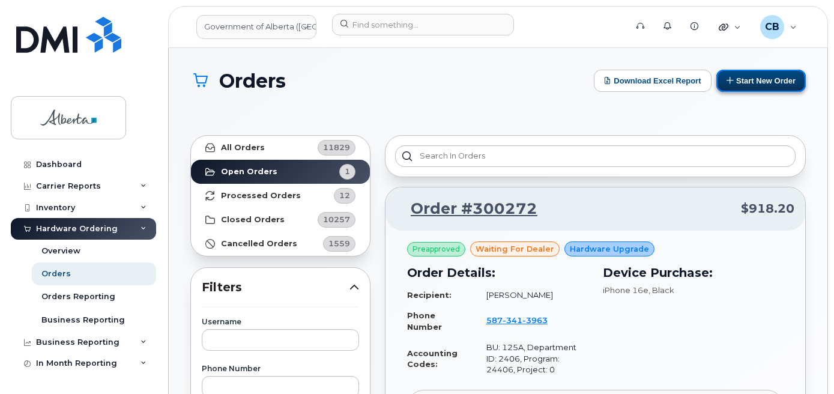
click at [747, 87] on button "Start New Order" at bounding box center [761, 81] width 89 height 22
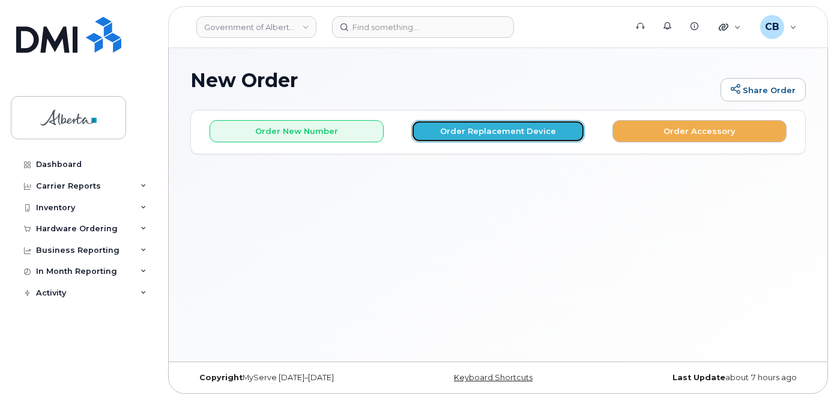
click at [502, 133] on button "Order Replacement Device" at bounding box center [498, 131] width 174 height 22
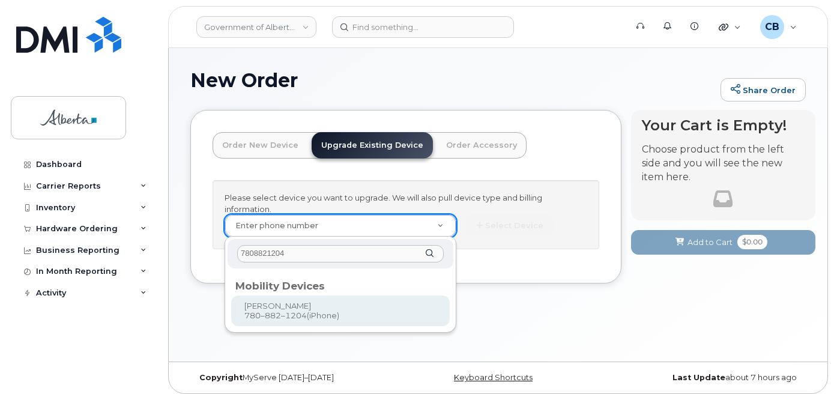
type input "7808821204"
type input "1006688"
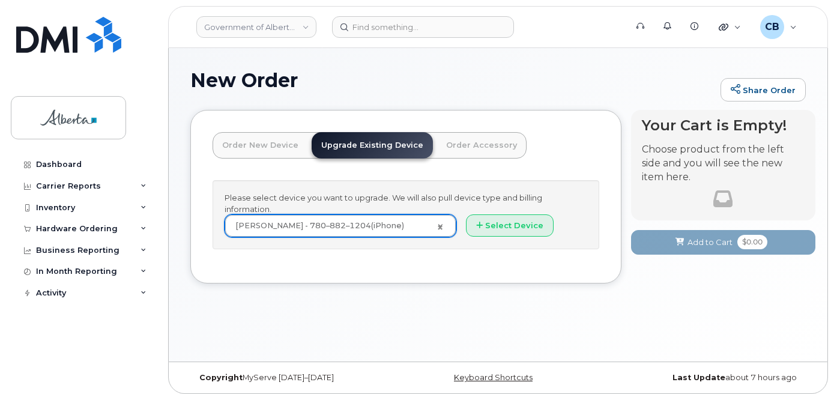
click at [485, 214] on div "Please select device you want to upgrade. We will also pull device type and bil…" at bounding box center [406, 214] width 387 height 69
click at [494, 225] on button "Select Device" at bounding box center [510, 225] width 88 height 22
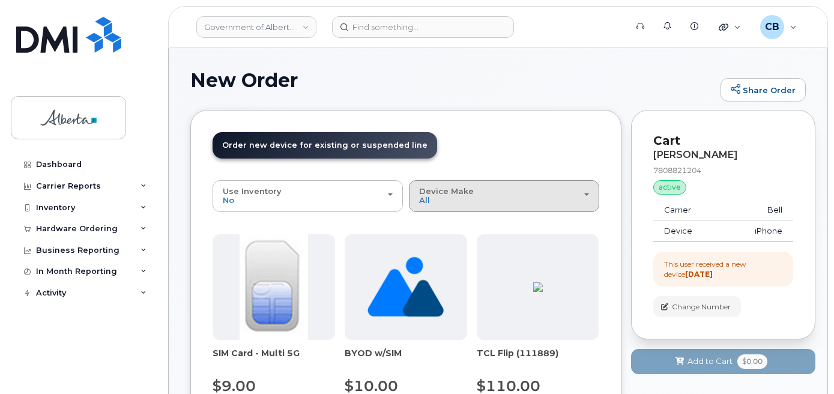
click at [457, 199] on div "Device Make All Aircard Android Cell Phone iPhone Unknown" at bounding box center [504, 196] width 170 height 19
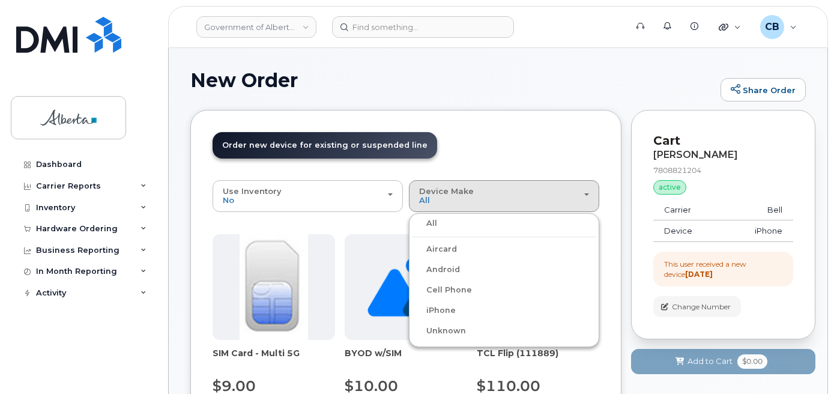
click at [446, 306] on label "iPhone" at bounding box center [434, 310] width 44 height 14
click at [0, 0] on input "iPhone" at bounding box center [0, 0] width 0 height 0
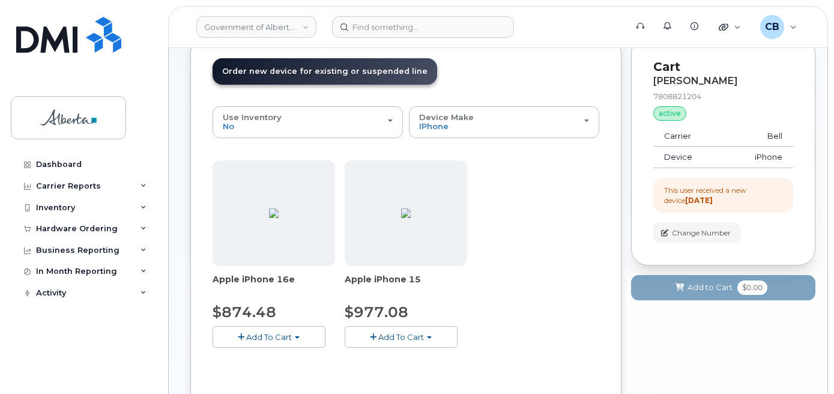
scroll to position [180, 0]
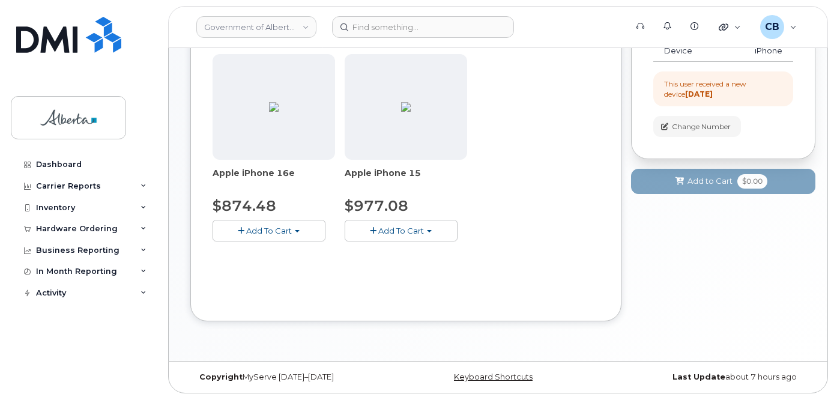
click at [417, 232] on span "Add To Cart" at bounding box center [401, 231] width 46 height 10
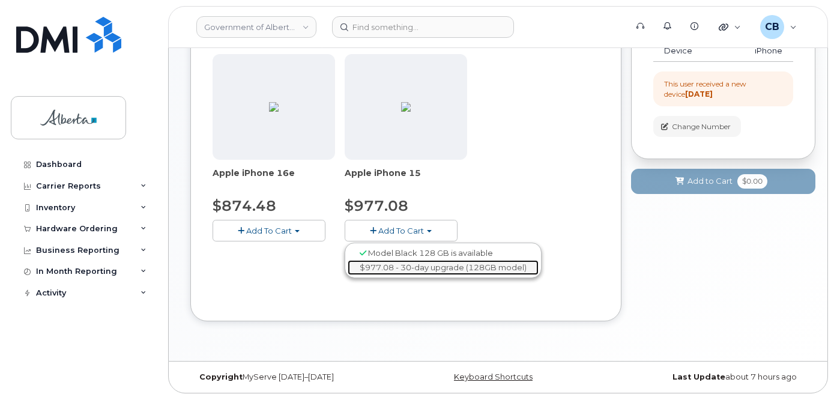
click at [436, 267] on link "$977.08 - 30-day upgrade (128GB model)" at bounding box center [443, 267] width 191 height 15
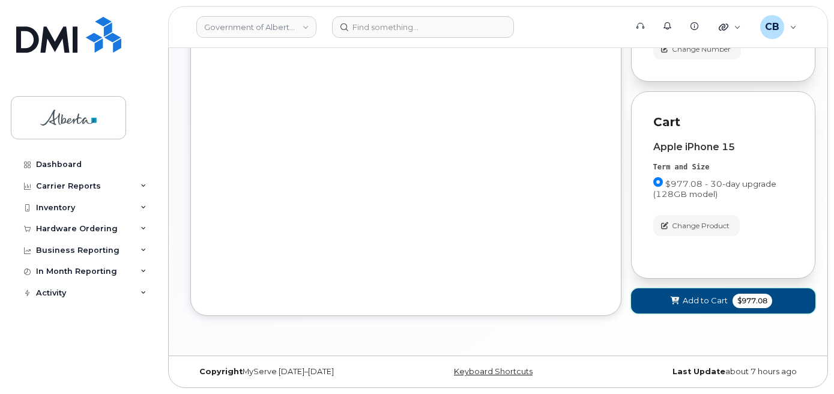
click at [700, 303] on span "Add to Cart" at bounding box center [705, 300] width 45 height 11
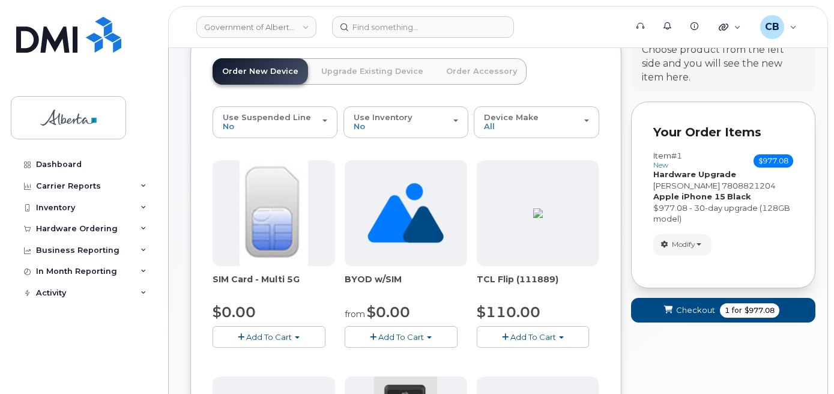
scroll to position [258, 0]
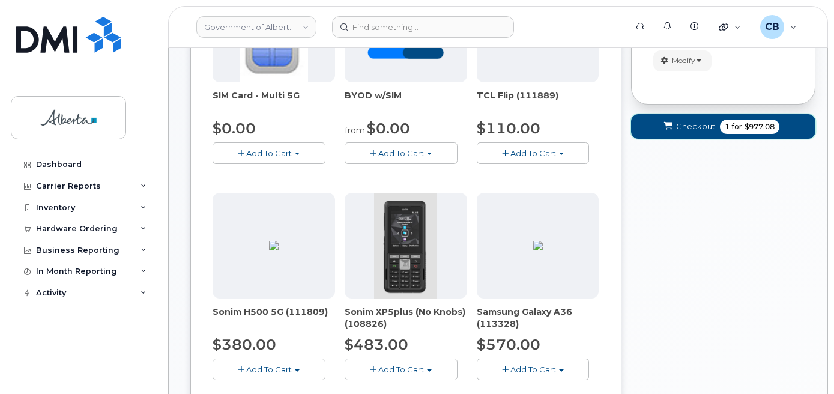
click at [685, 127] on span "Checkout" at bounding box center [695, 126] width 39 height 11
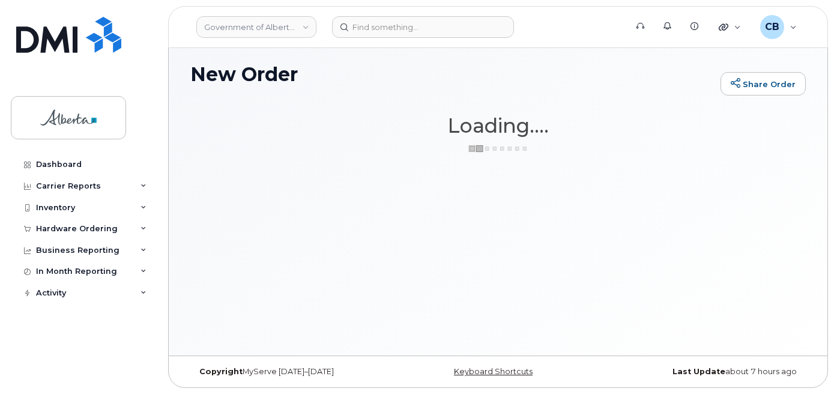
scroll to position [6, 0]
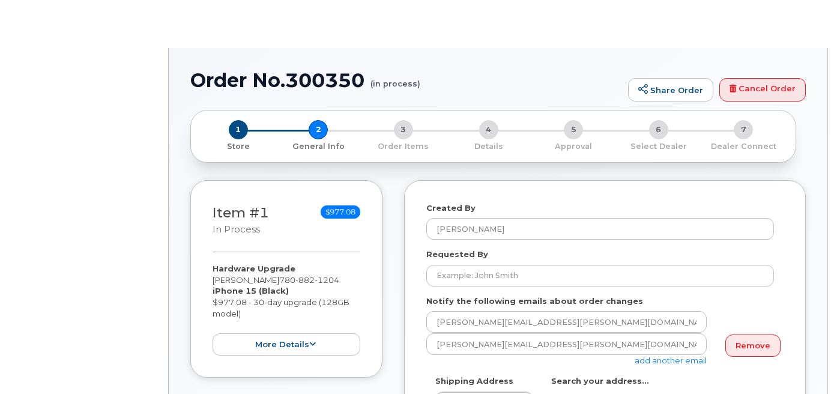
select select
